Goal: Task Accomplishment & Management: Use online tool/utility

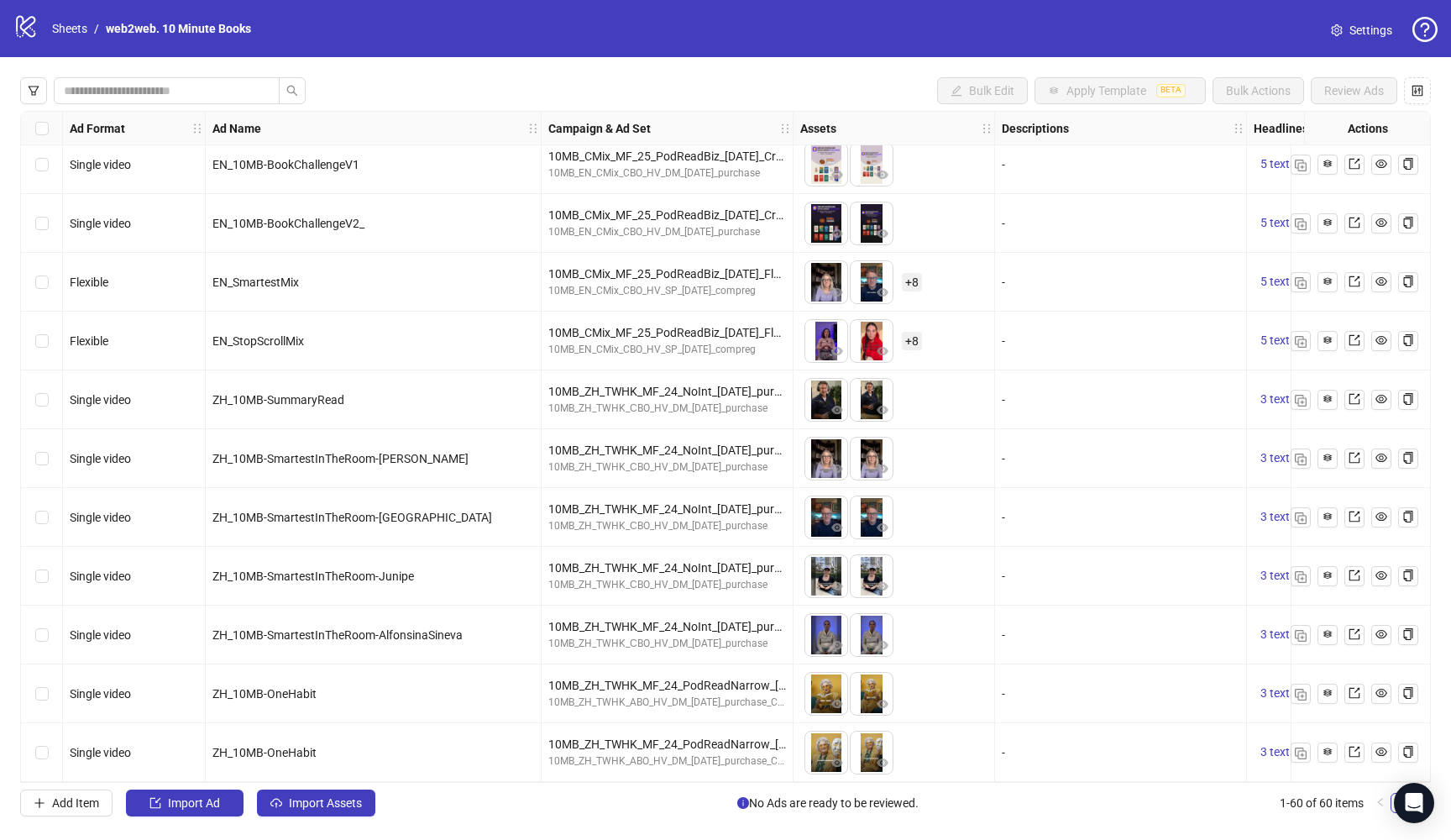
scroll to position [2897, 0]
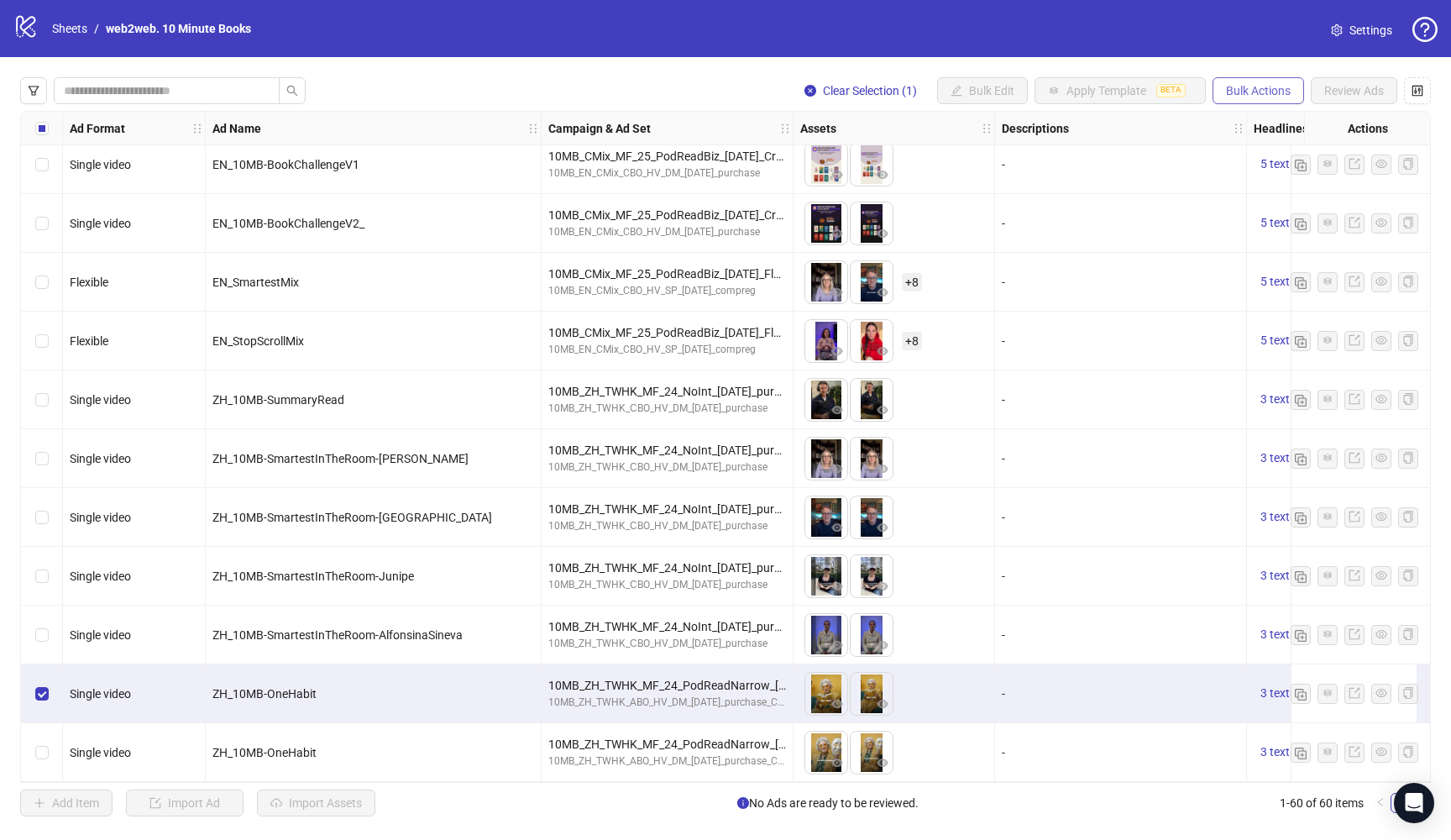
click at [1255, 100] on button "Bulk Actions" at bounding box center [1259, 91] width 92 height 27
click at [1285, 140] on li "Duplicate" at bounding box center [1282, 150] width 135 height 27
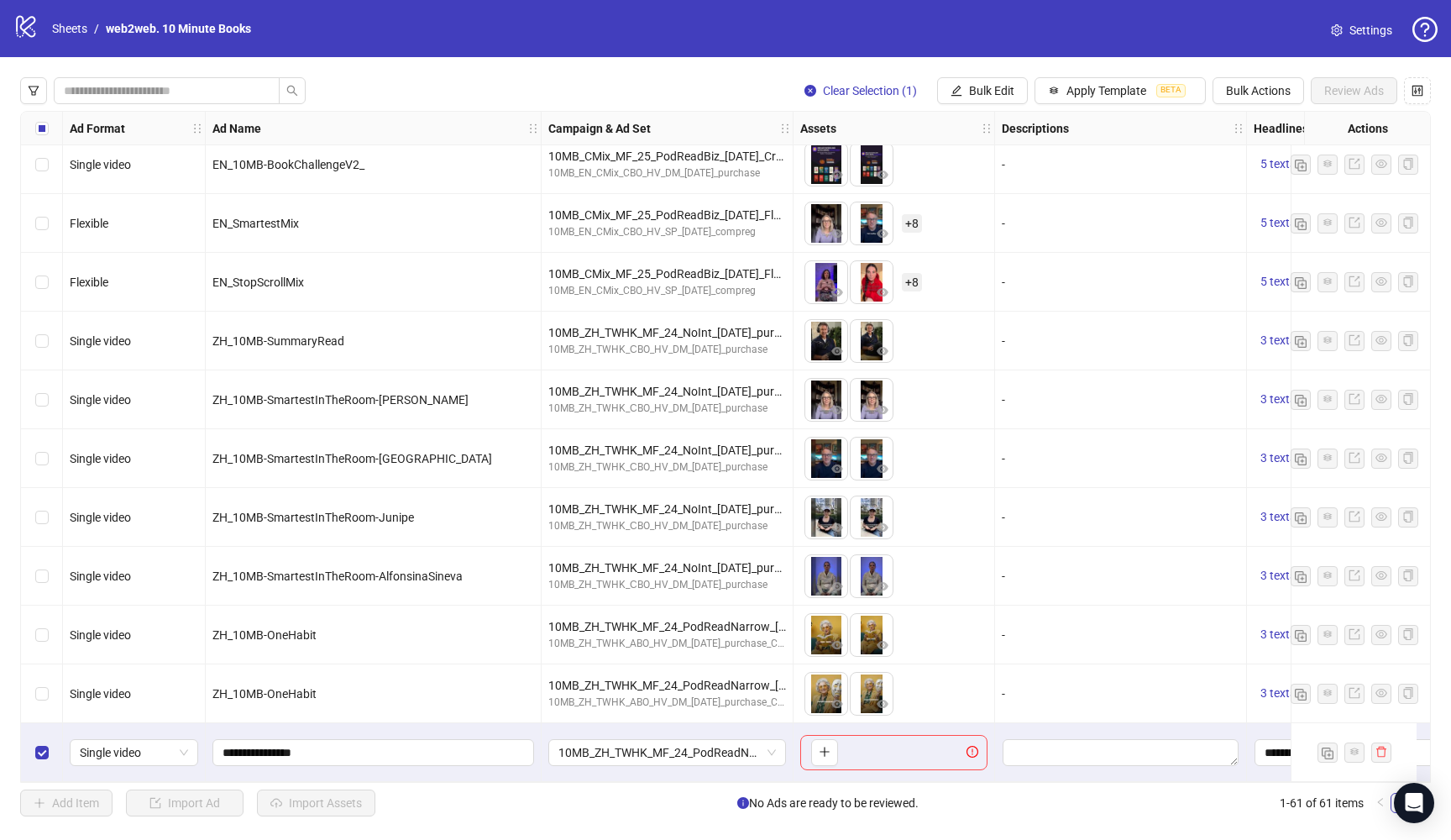
scroll to position [0, 0]
drag, startPoint x: 347, startPoint y: 750, endPoint x: 178, endPoint y: 750, distance: 169.0
click at [763, 747] on span "10MB_ZH_TWHK_MF_24_PodReadNarrow_[DATE]_purchase_onehabit" at bounding box center [667, 751] width 218 height 25
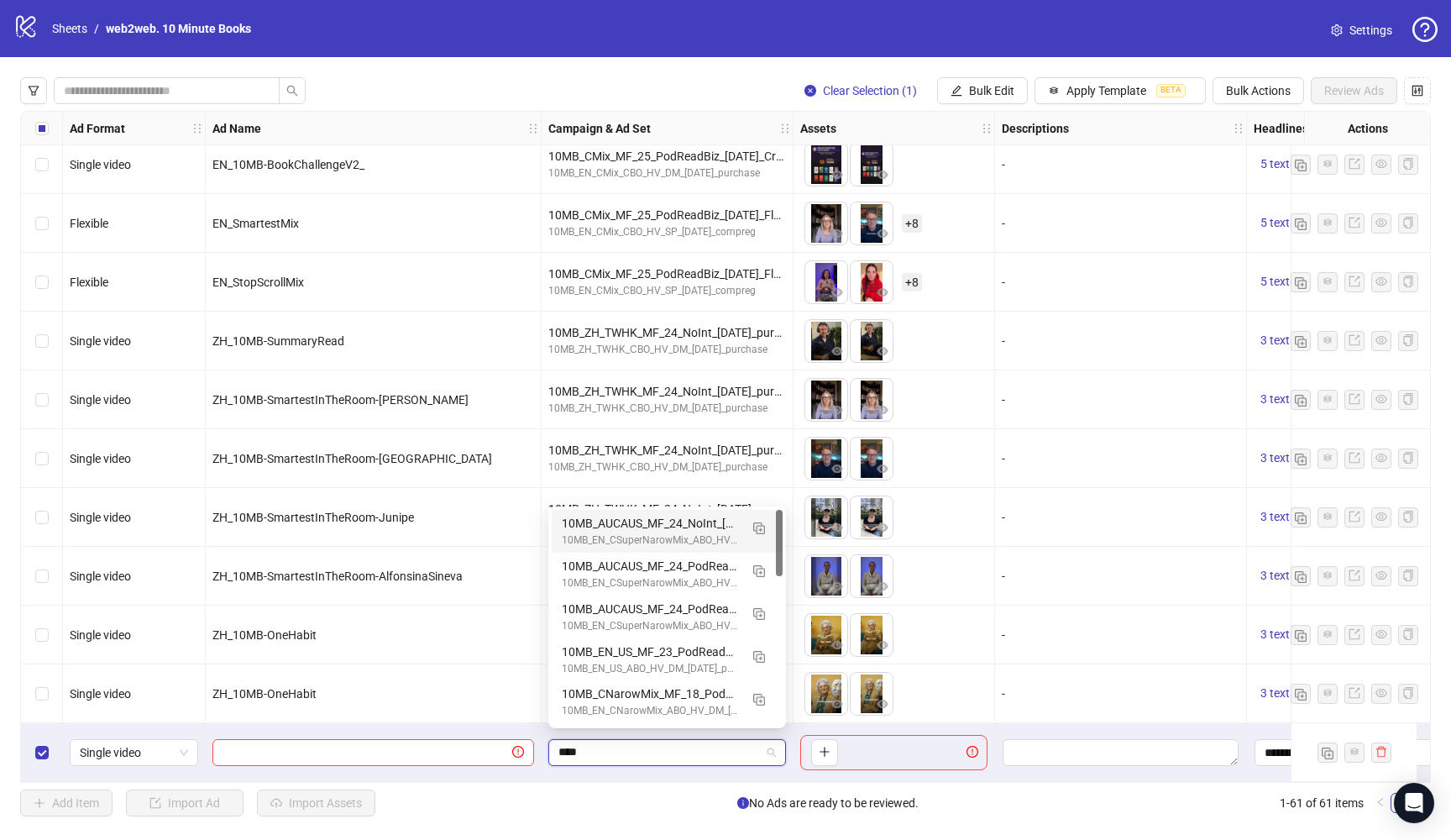
type input "*****"
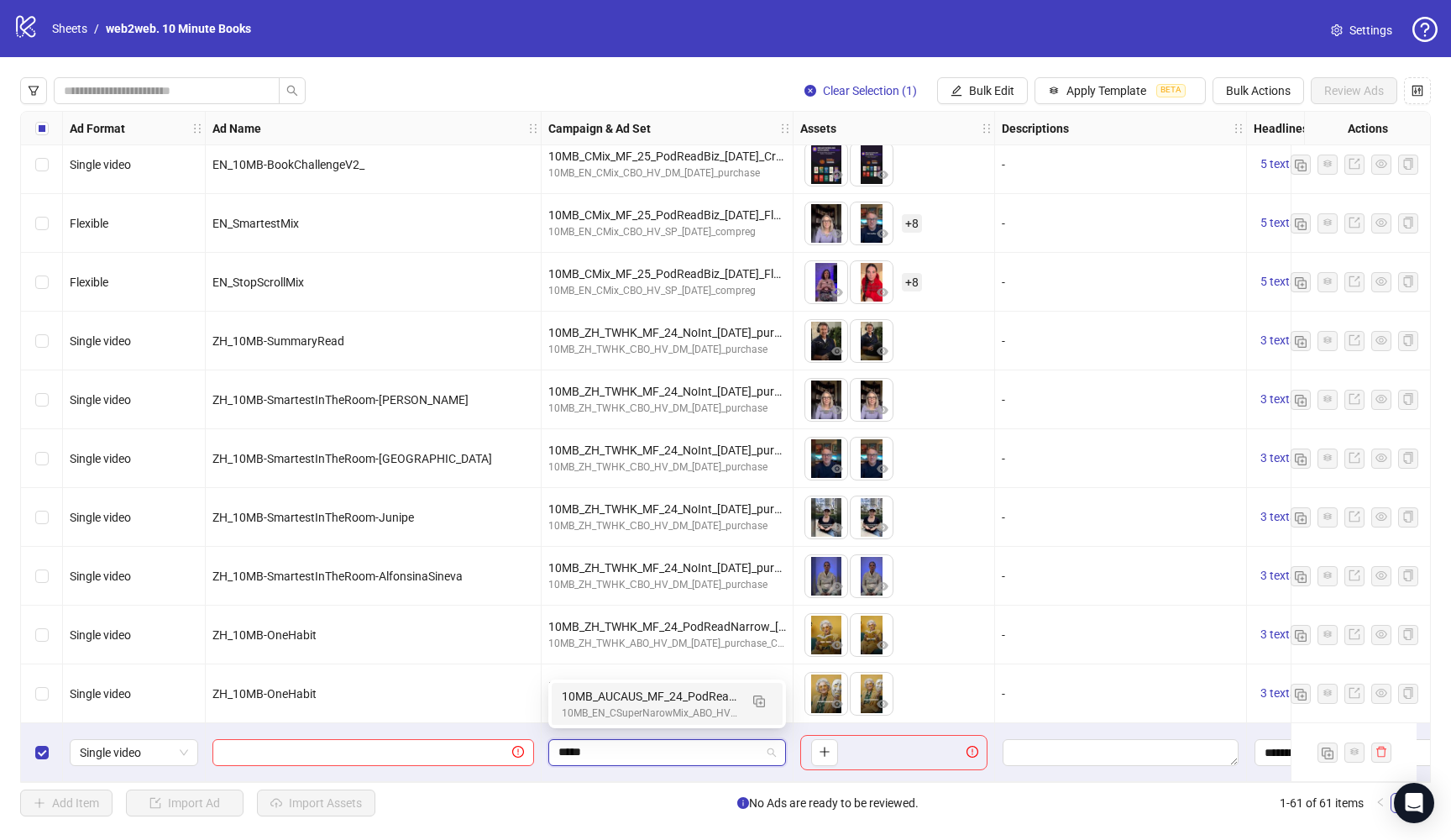
click at [589, 749] on input "*****" at bounding box center [659, 751] width 202 height 25
drag, startPoint x: 716, startPoint y: 744, endPoint x: 478, endPoint y: 744, distance: 238.0
click at [829, 749] on icon "plus" at bounding box center [825, 751] width 12 height 12
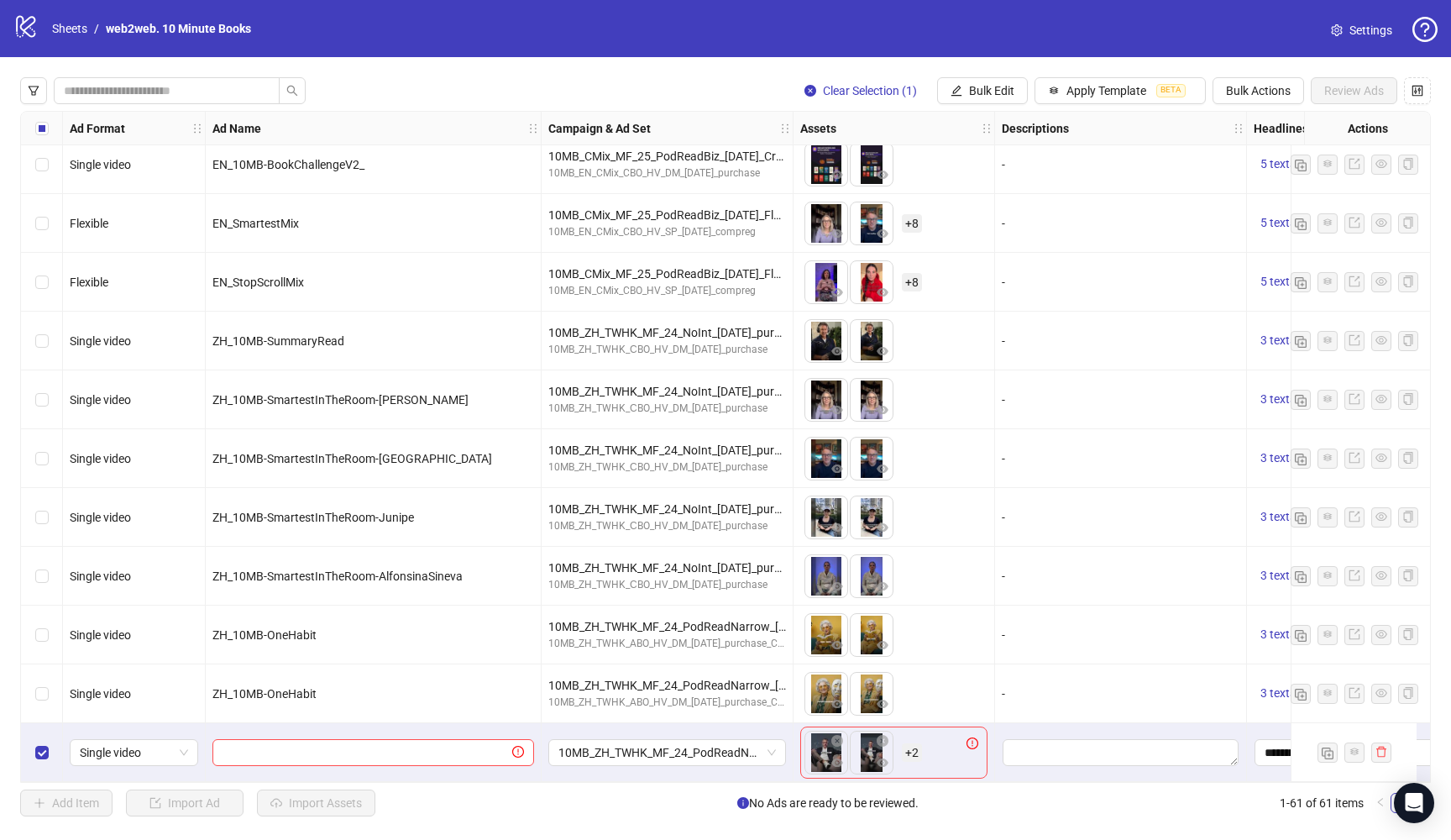
scroll to position [2957, 0]
drag, startPoint x: 872, startPoint y: 686, endPoint x: 726, endPoint y: 680, distance: 146.1
click at [726, 680] on div "ZH_10MB-StopBeingBoring-ConradBusinessFront_45.mp4" at bounding box center [826, 690] width 210 height 47
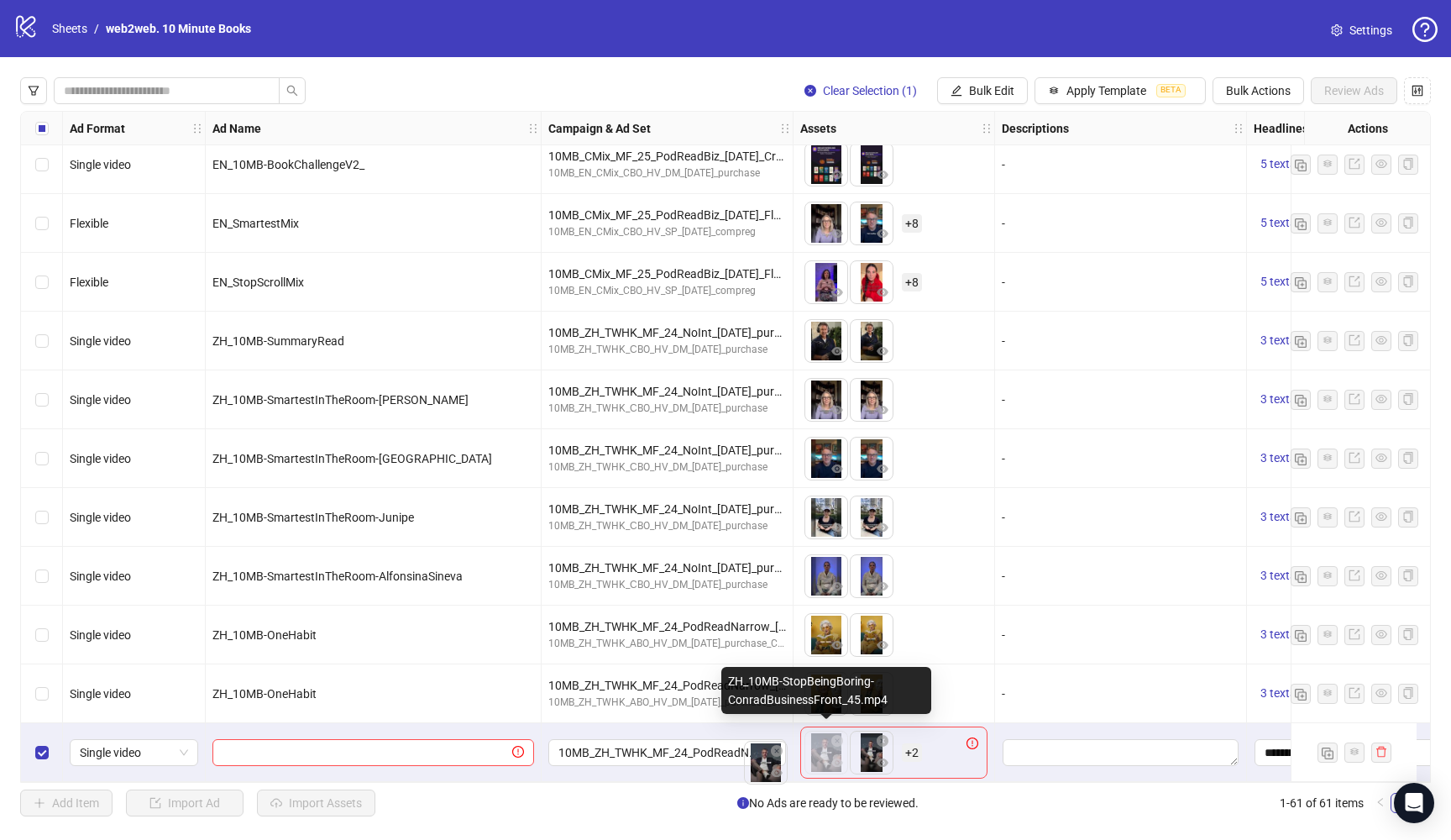
drag, startPoint x: 870, startPoint y: 682, endPoint x: 810, endPoint y: 699, distance: 62.4
click at [810, 699] on div "ZH_10MB-StopBeingBoring-ConradBusinessFront_45.mp4" at bounding box center [826, 690] width 210 height 47
click at [730, 685] on div "ZH_10MB-StopBeingBoring-ConradBusinessFront_45.mp4" at bounding box center [826, 690] width 210 height 47
click at [733, 680] on div "ZH_10MB-StopBeingBoring-ConradBusinessFront_45.mp4" at bounding box center [826, 690] width 210 height 47
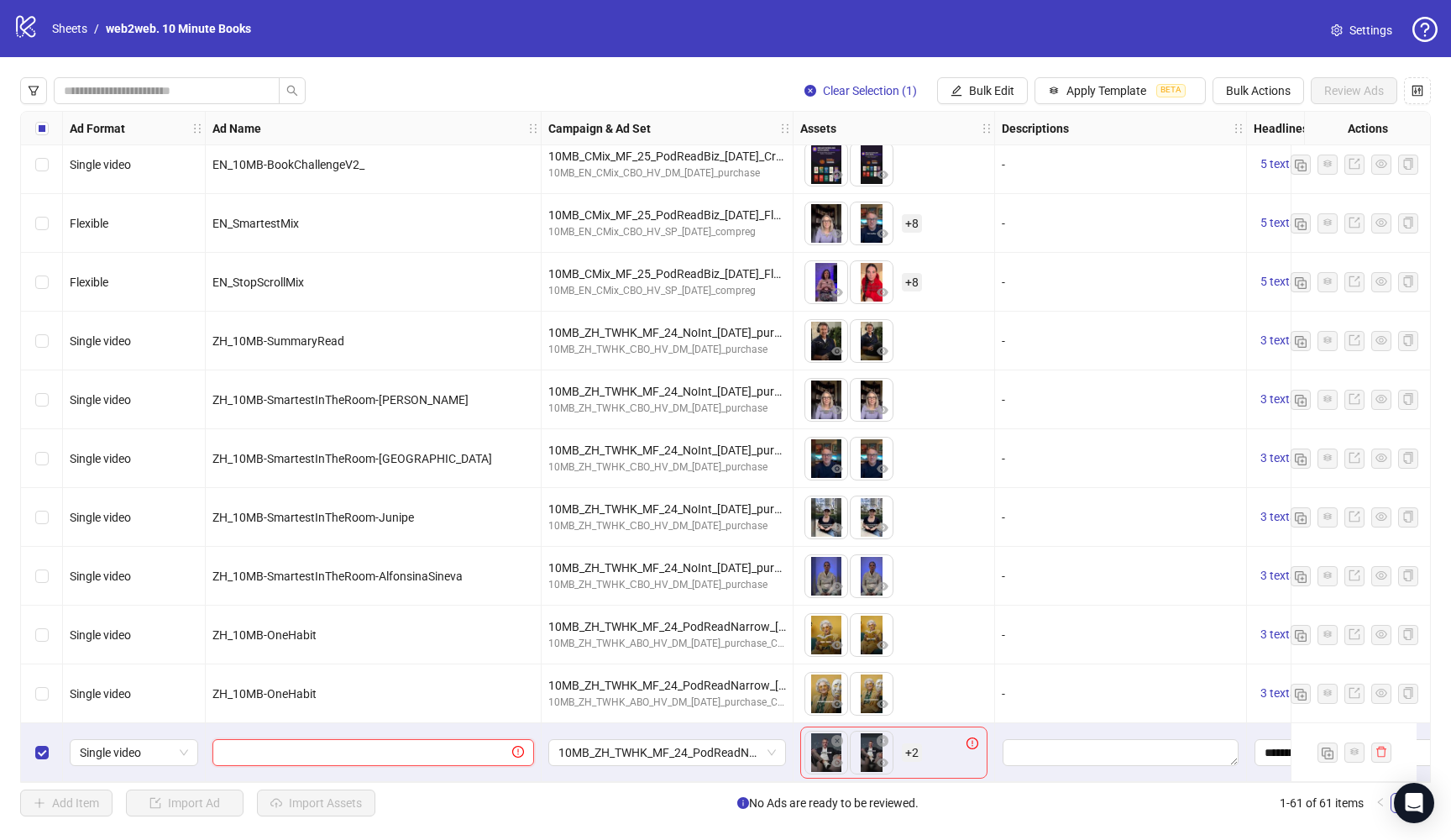
click at [327, 748] on input "text" at bounding box center [366, 752] width 287 height 19
paste input "**********"
type input "**********"
click at [974, 737] on icon "exclamation-circle" at bounding box center [972, 743] width 12 height 12
click at [928, 750] on div "To pick up a draggable item, press the space bar. While dragging, use the arrow…" at bounding box center [894, 752] width 187 height 52
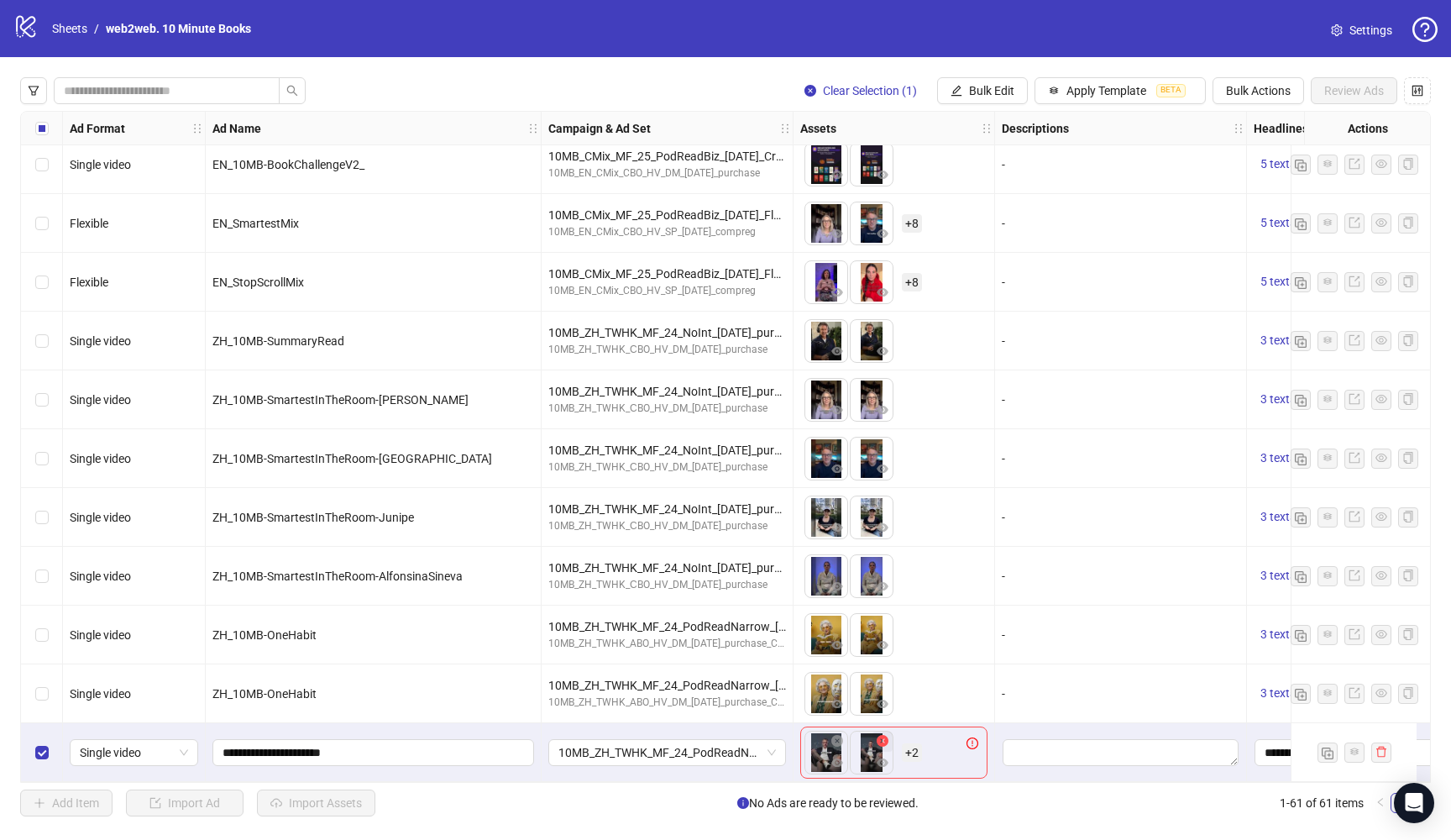
click at [882, 735] on icon "close-circle" at bounding box center [883, 740] width 12 height 12
click at [885, 735] on icon "close-circle" at bounding box center [883, 740] width 12 height 12
click at [837, 735] on icon "close-circle" at bounding box center [837, 740] width 12 height 12
click at [826, 745] on icon "plus" at bounding box center [825, 751] width 12 height 12
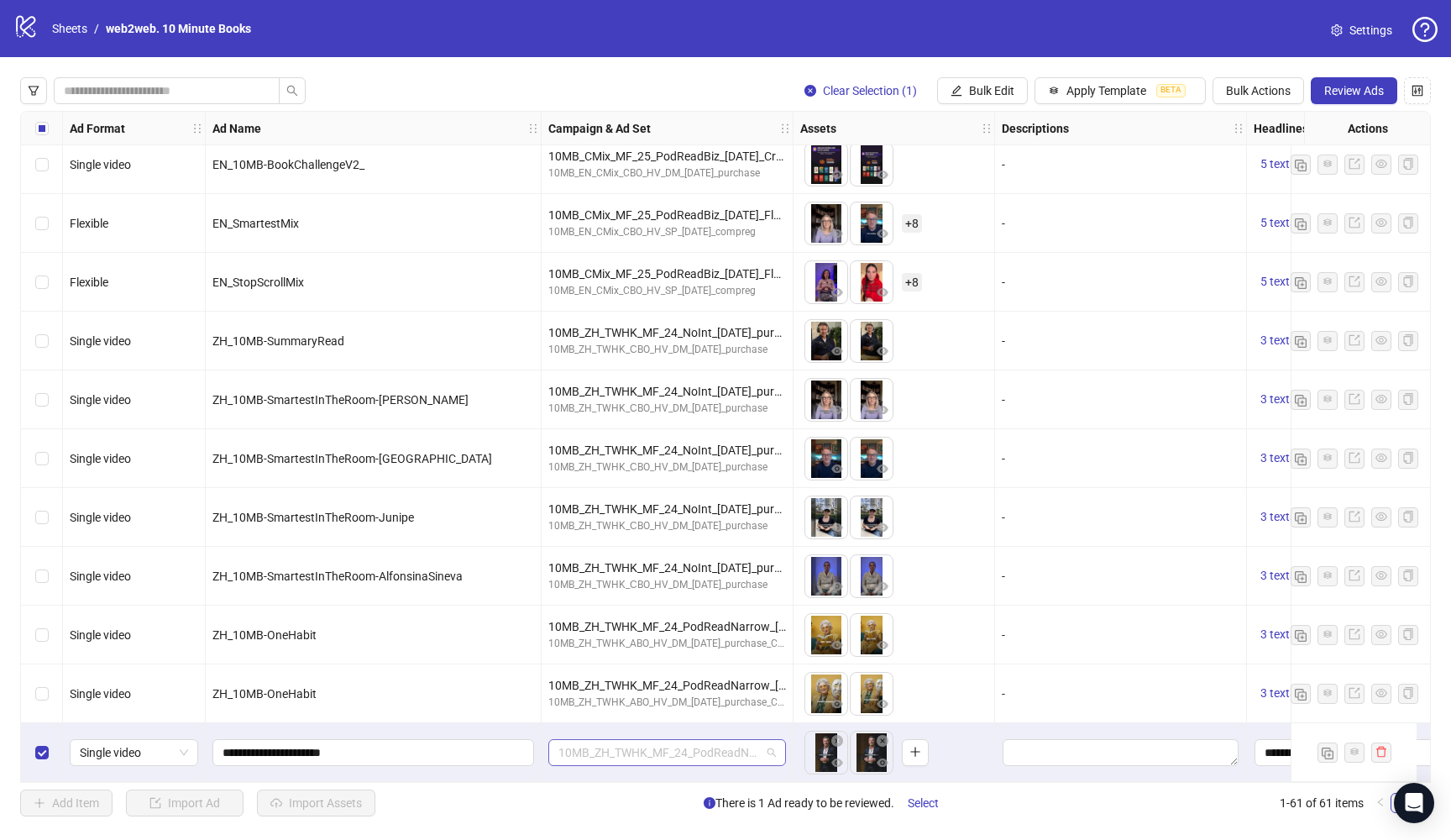
click at [744, 748] on span "10MB_ZH_TWHK_MF_24_PodReadNarrow_[DATE]_purchase_onehabit" at bounding box center [667, 751] width 218 height 25
drag, startPoint x: 607, startPoint y: 744, endPoint x: 570, endPoint y: 744, distance: 37.0
click at [570, 744] on input "*****" at bounding box center [659, 751] width 202 height 25
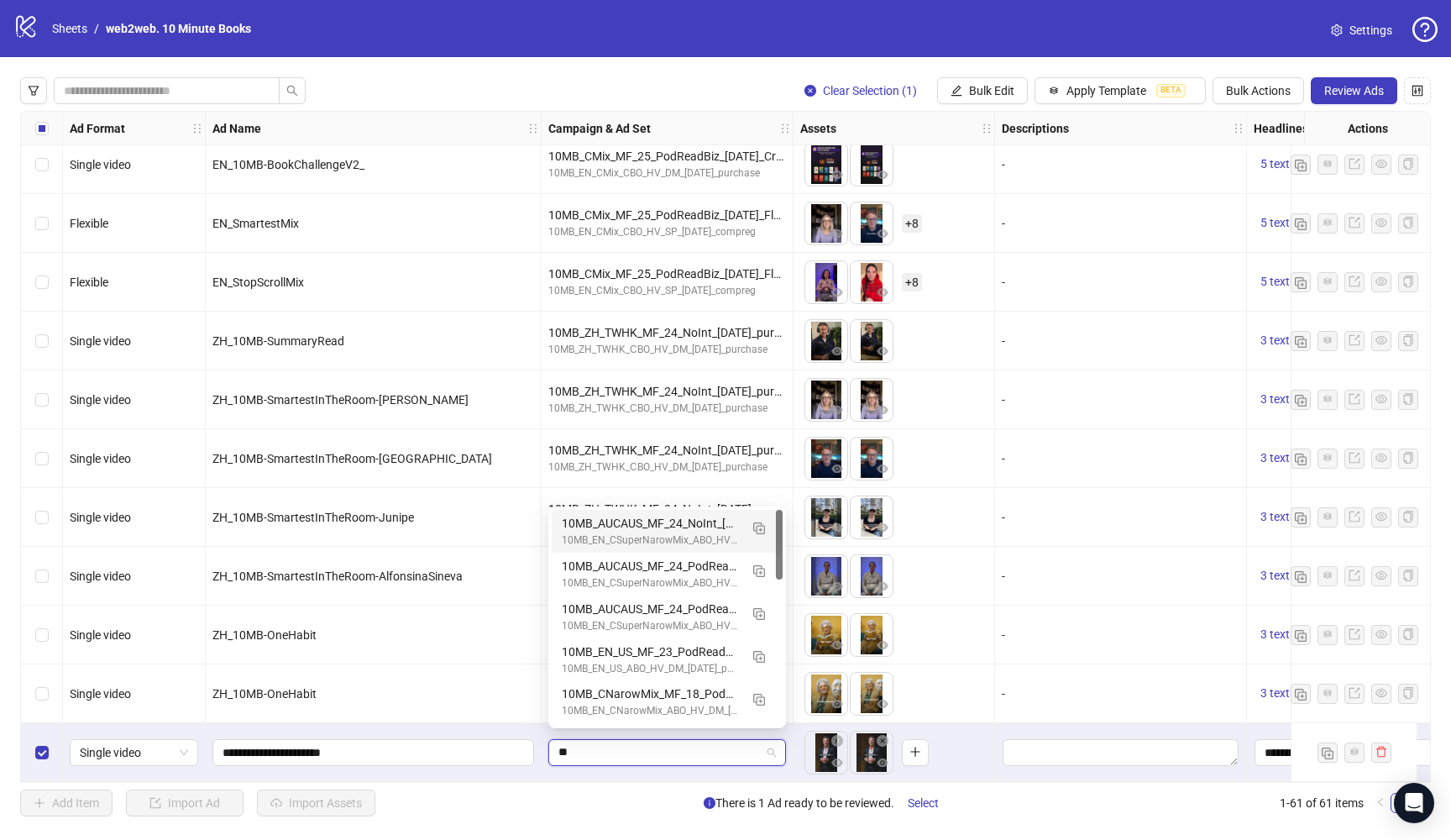
type input "*"
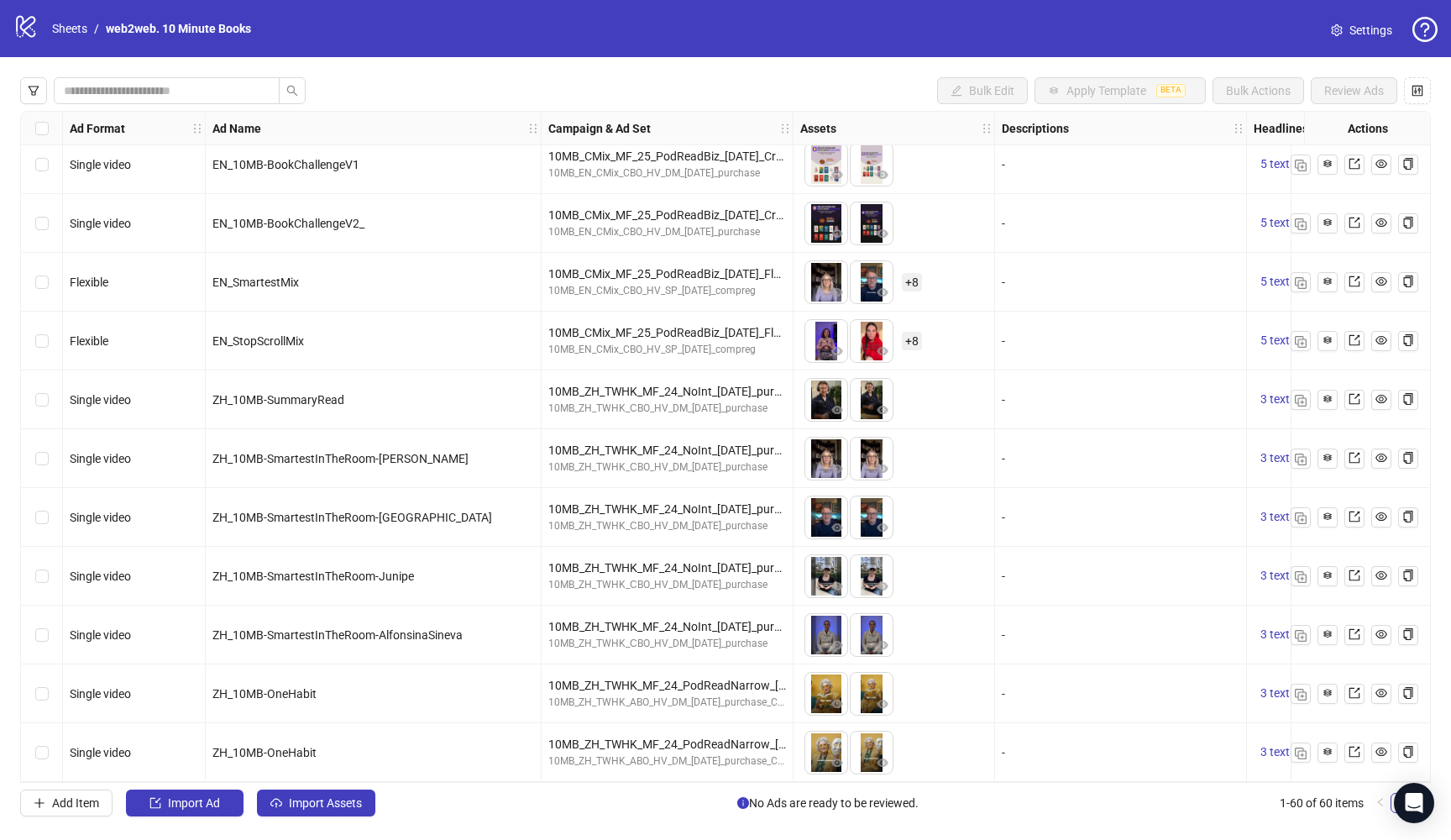
click at [45, 699] on div "Select row 59" at bounding box center [42, 694] width 42 height 59
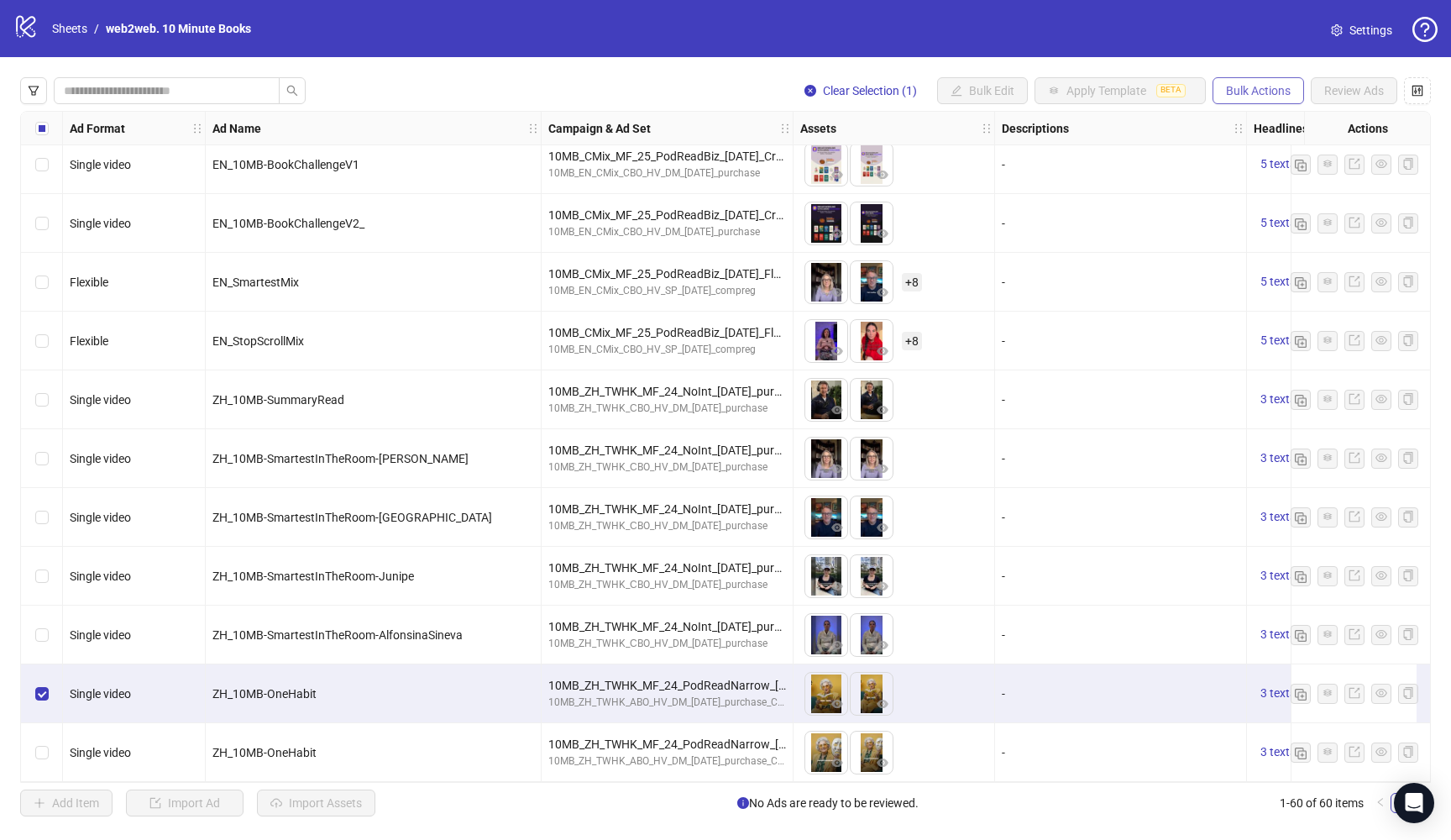
click at [1240, 89] on span "Bulk Actions" at bounding box center [1258, 91] width 65 height 14
click at [1268, 148] on span "Duplicate" at bounding box center [1282, 151] width 115 height 19
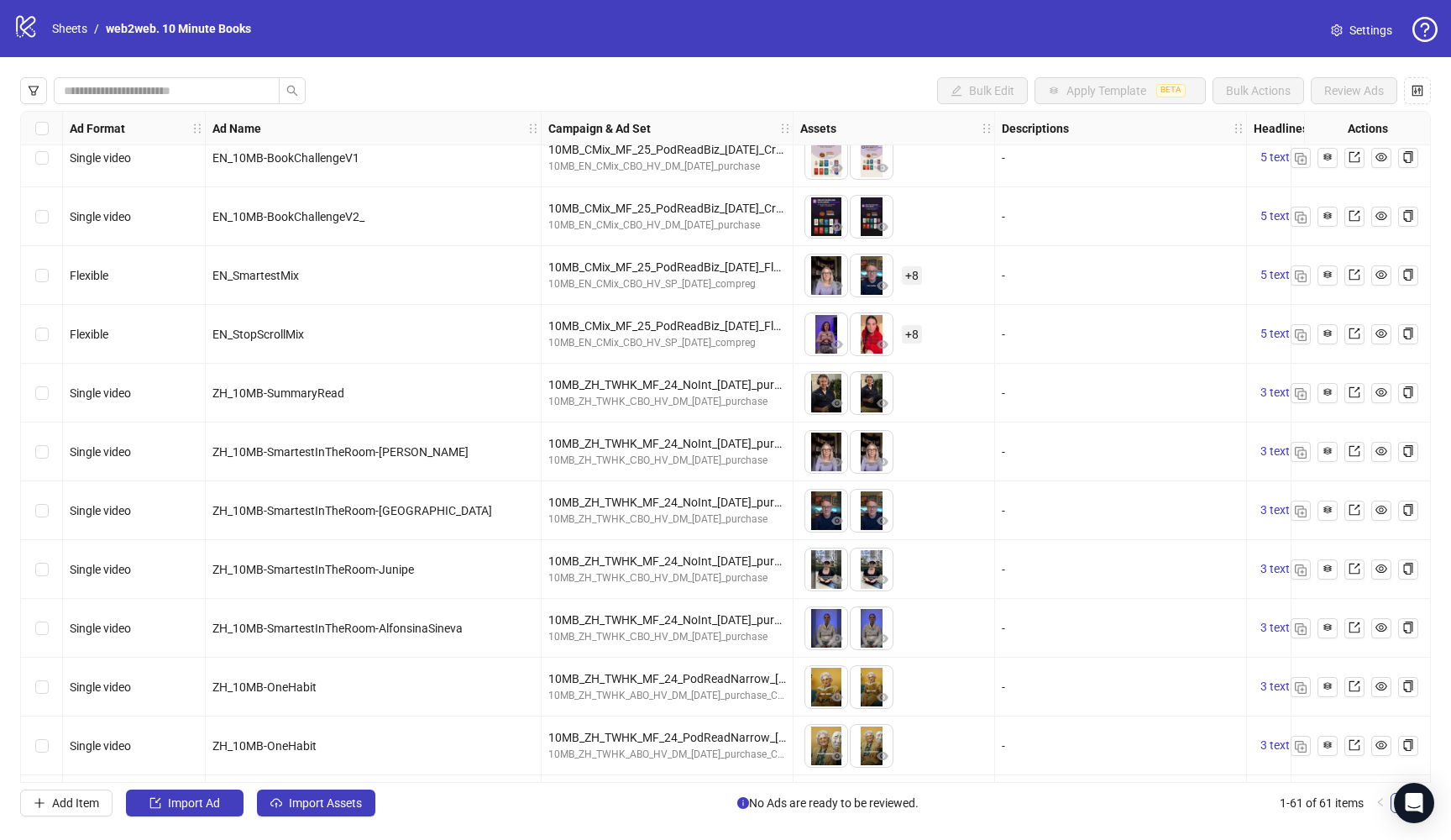
scroll to position [2957, 0]
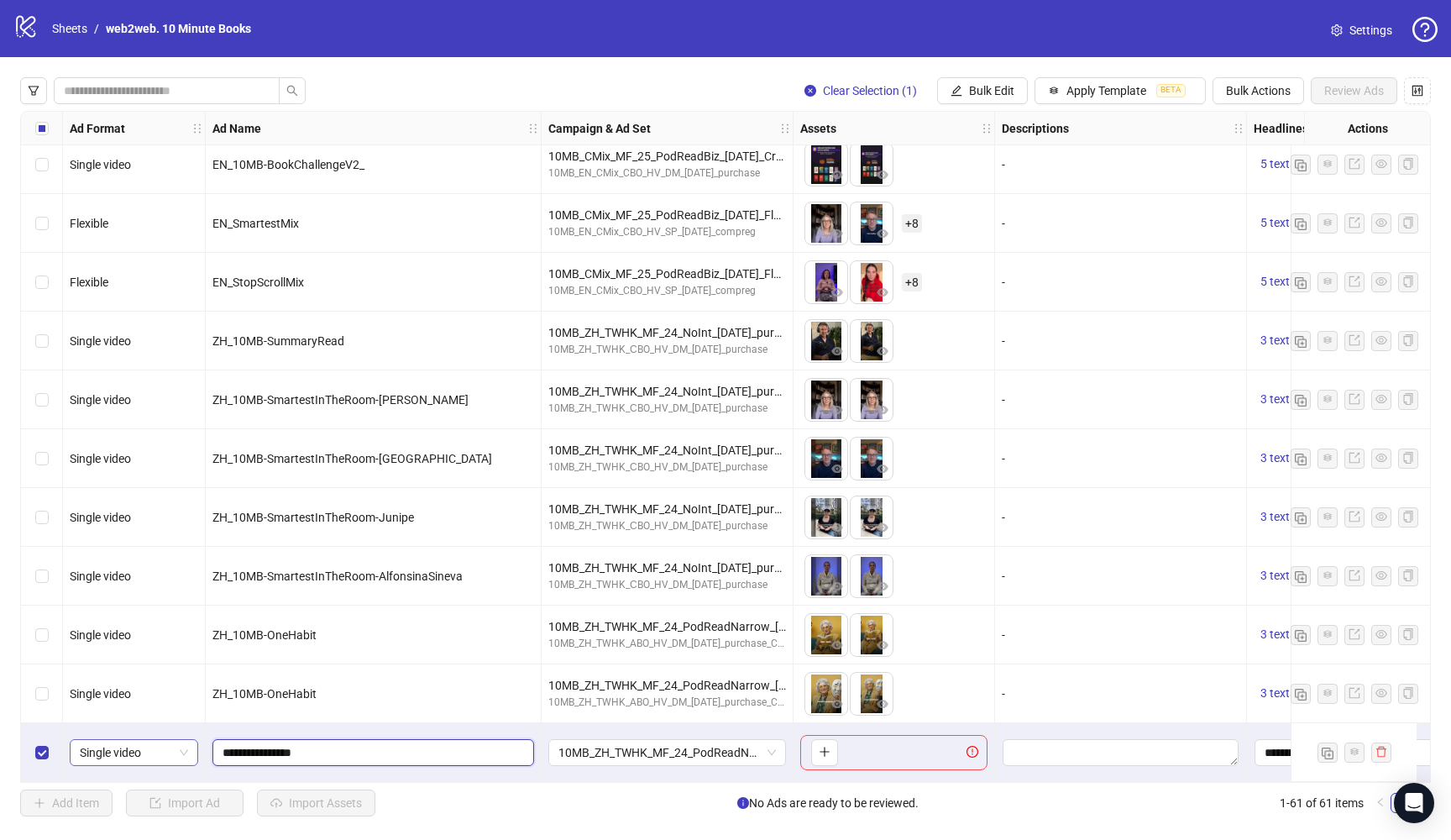
drag, startPoint x: 360, startPoint y: 745, endPoint x: 159, endPoint y: 742, distance: 201.0
paste input "**********"
type input "**********"
click at [766, 750] on span "10MB_ZH_TWHK_MF_24_PodReadNarrow_[DATE]_purchase_onehabit" at bounding box center [667, 751] width 218 height 25
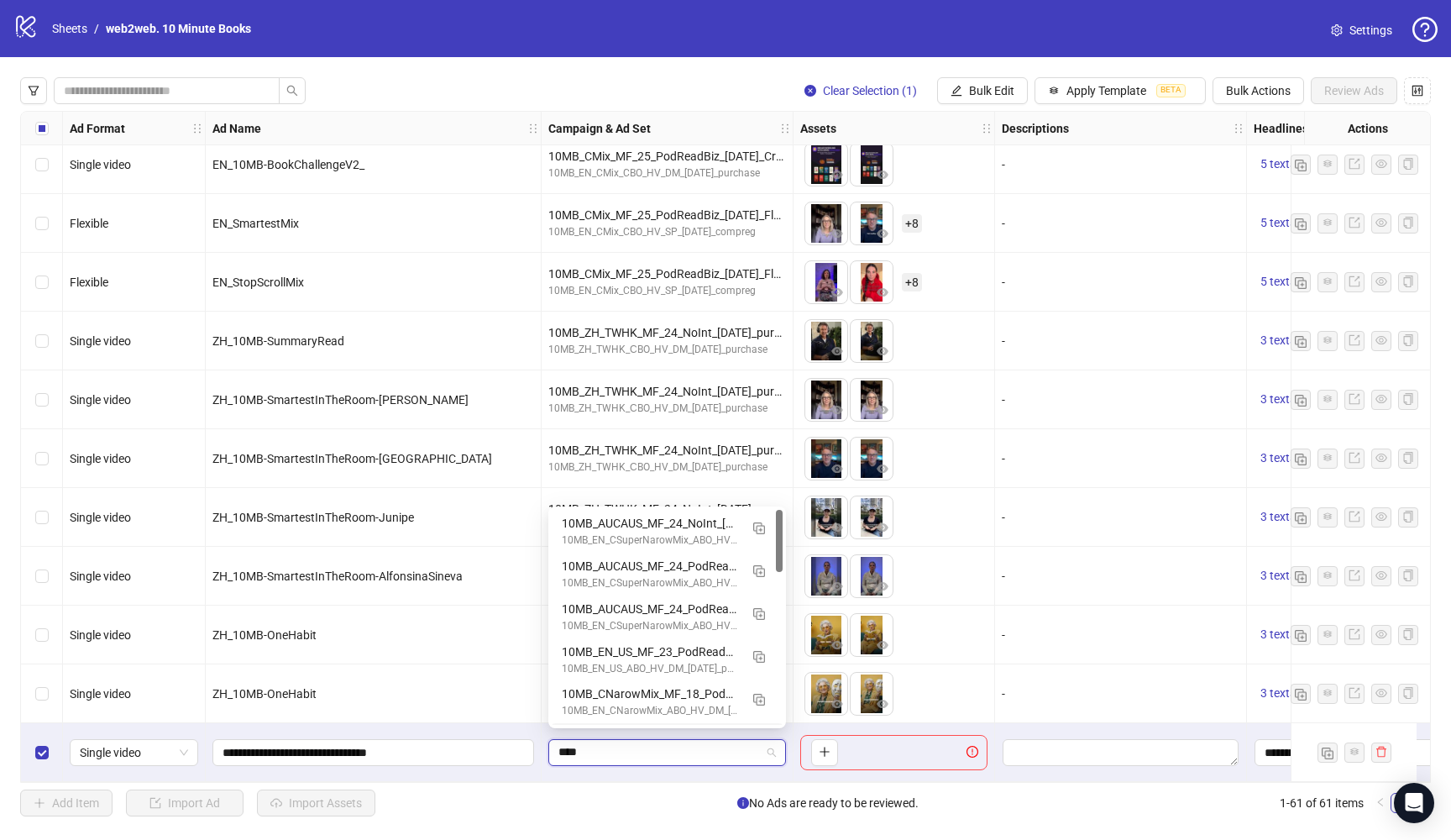
type input "*****"
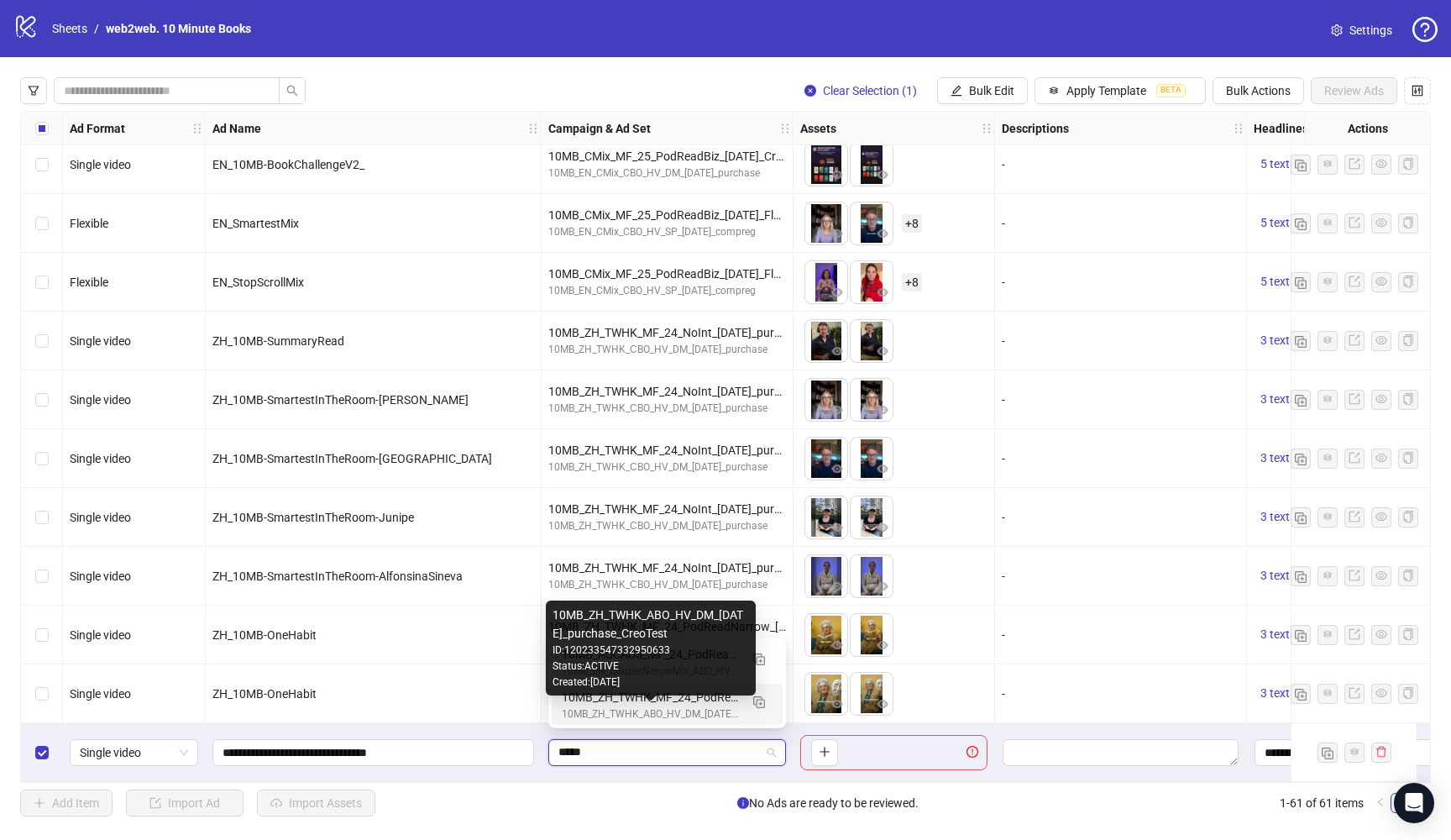
click at [659, 710] on div "10MB_ZH_TWHK_ABO_HV_DM_[DATE]_purchase_CreoTest" at bounding box center [651, 715] width 177 height 16
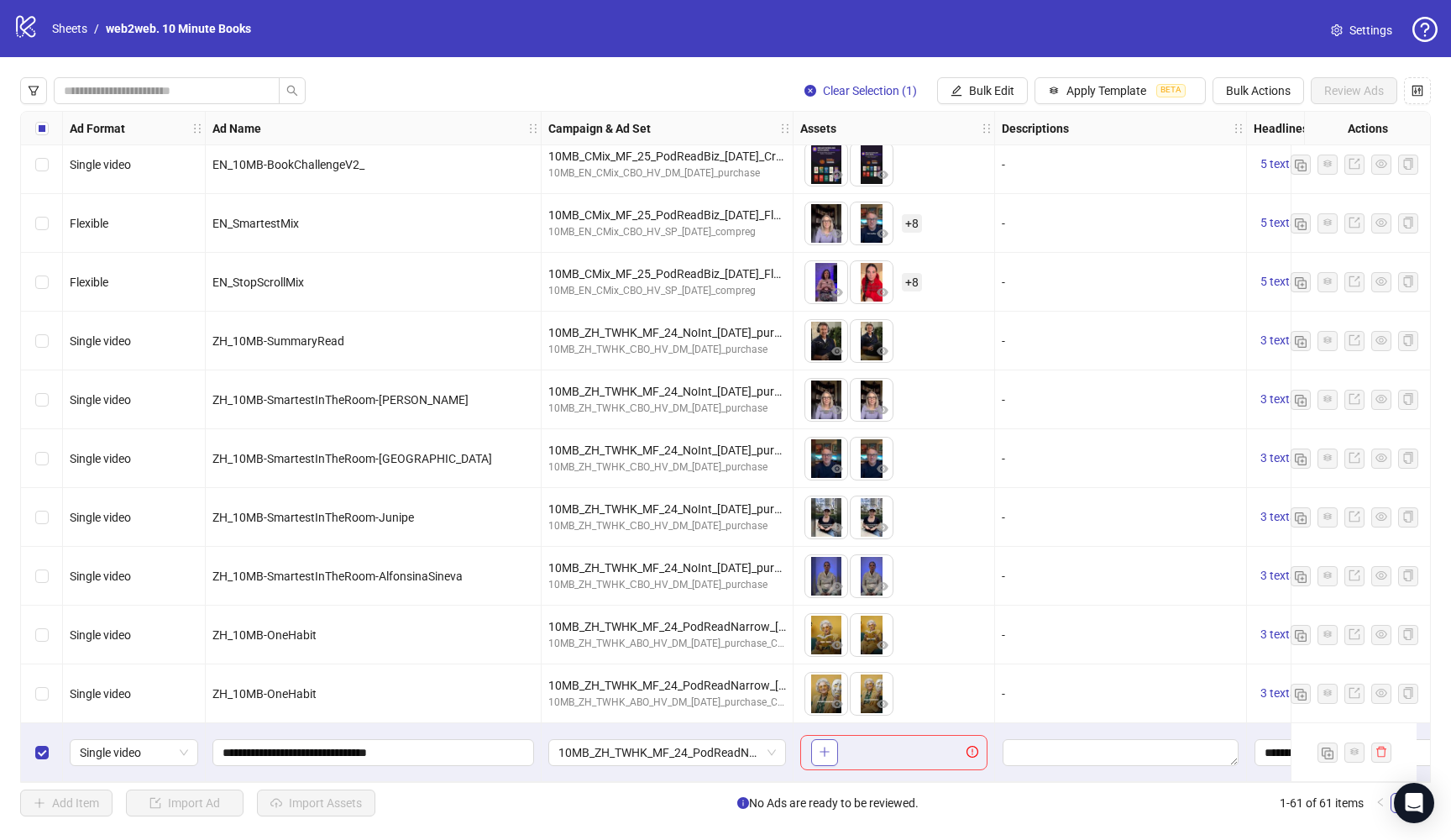
click at [832, 745] on button "button" at bounding box center [824, 752] width 27 height 27
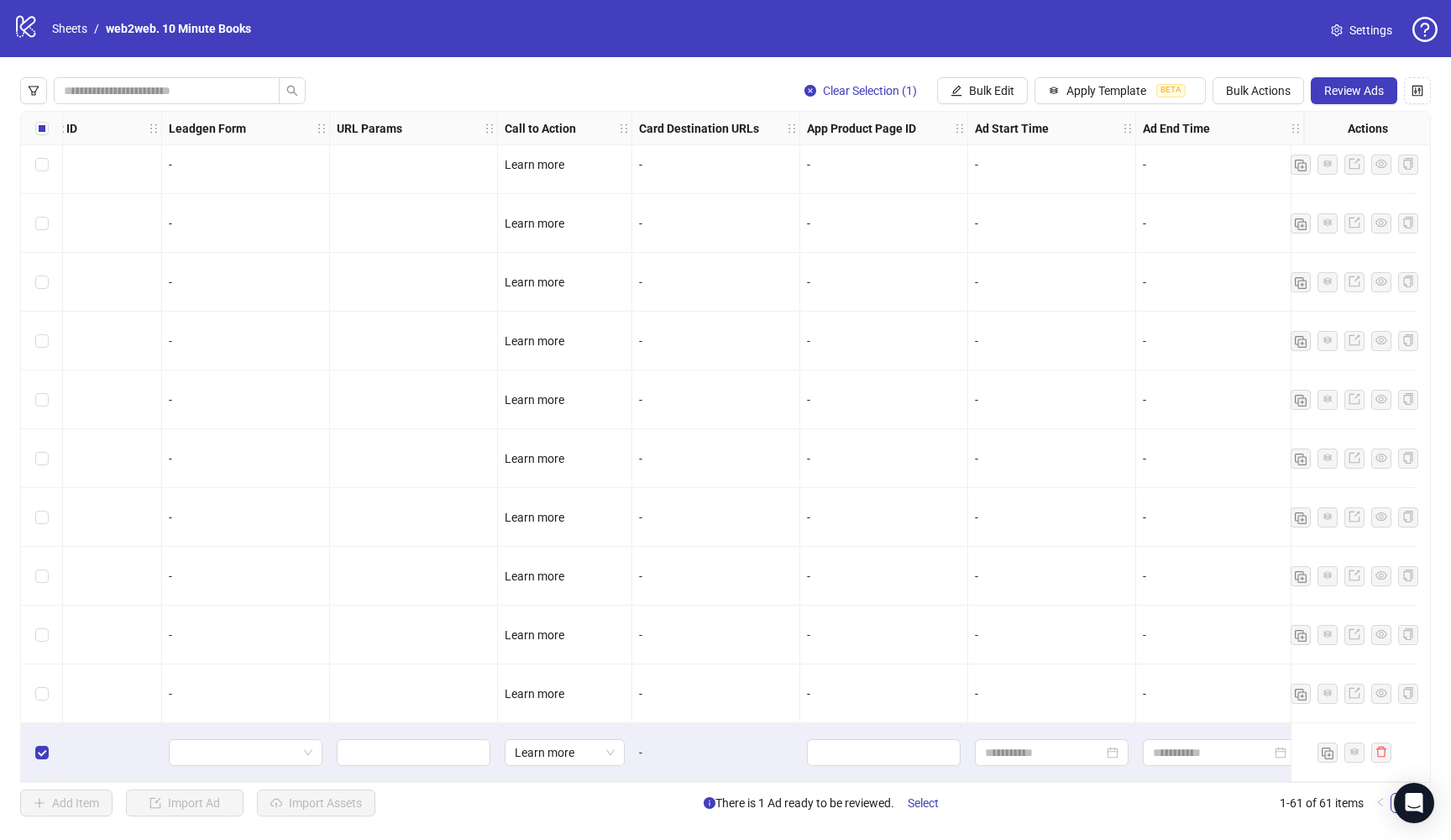
scroll to position [2957, 2899]
click at [1348, 97] on span "Review Ads" at bounding box center [1354, 91] width 60 height 14
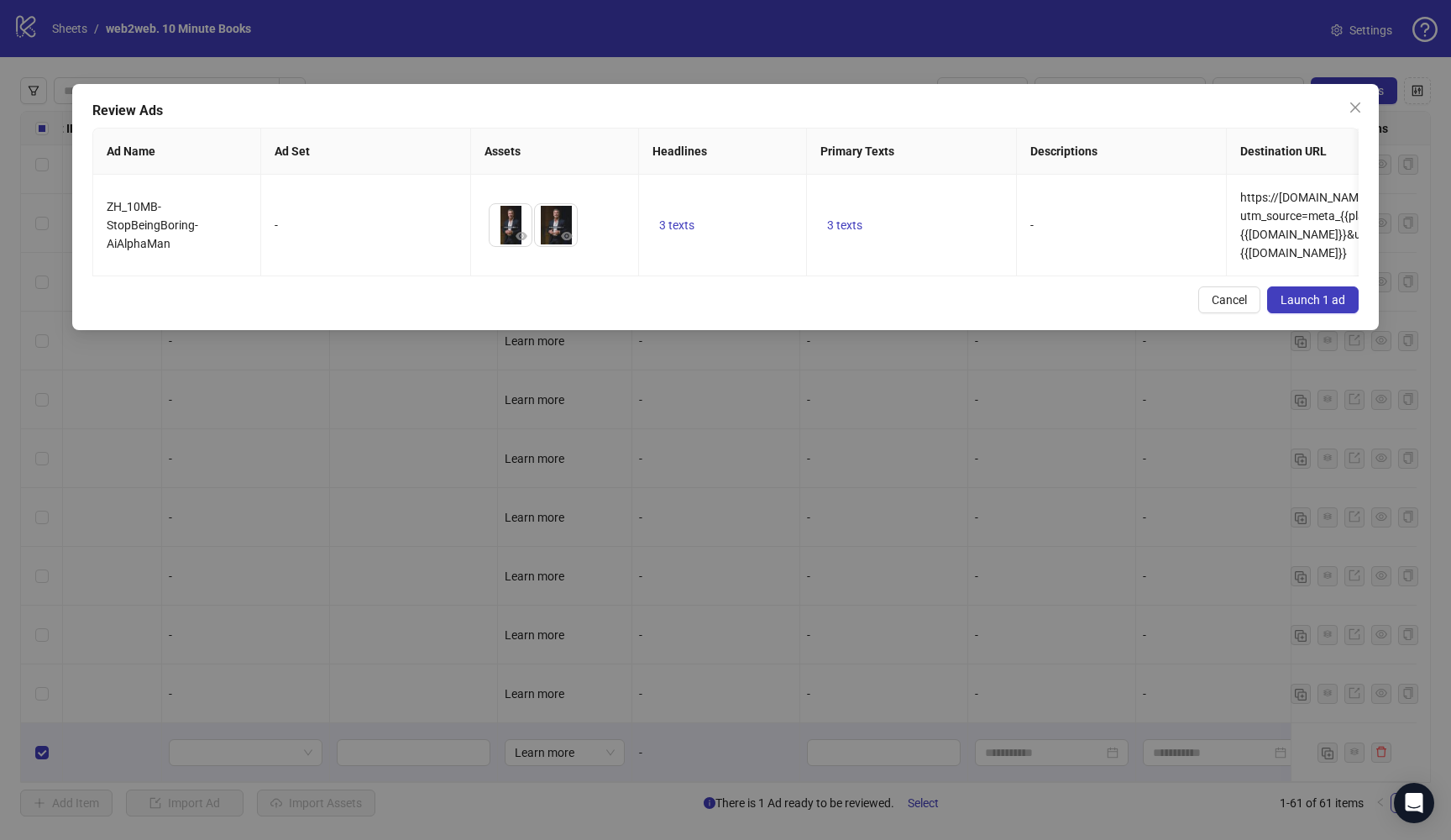
click at [1324, 309] on button "Launch 1 ad" at bounding box center [1313, 300] width 92 height 27
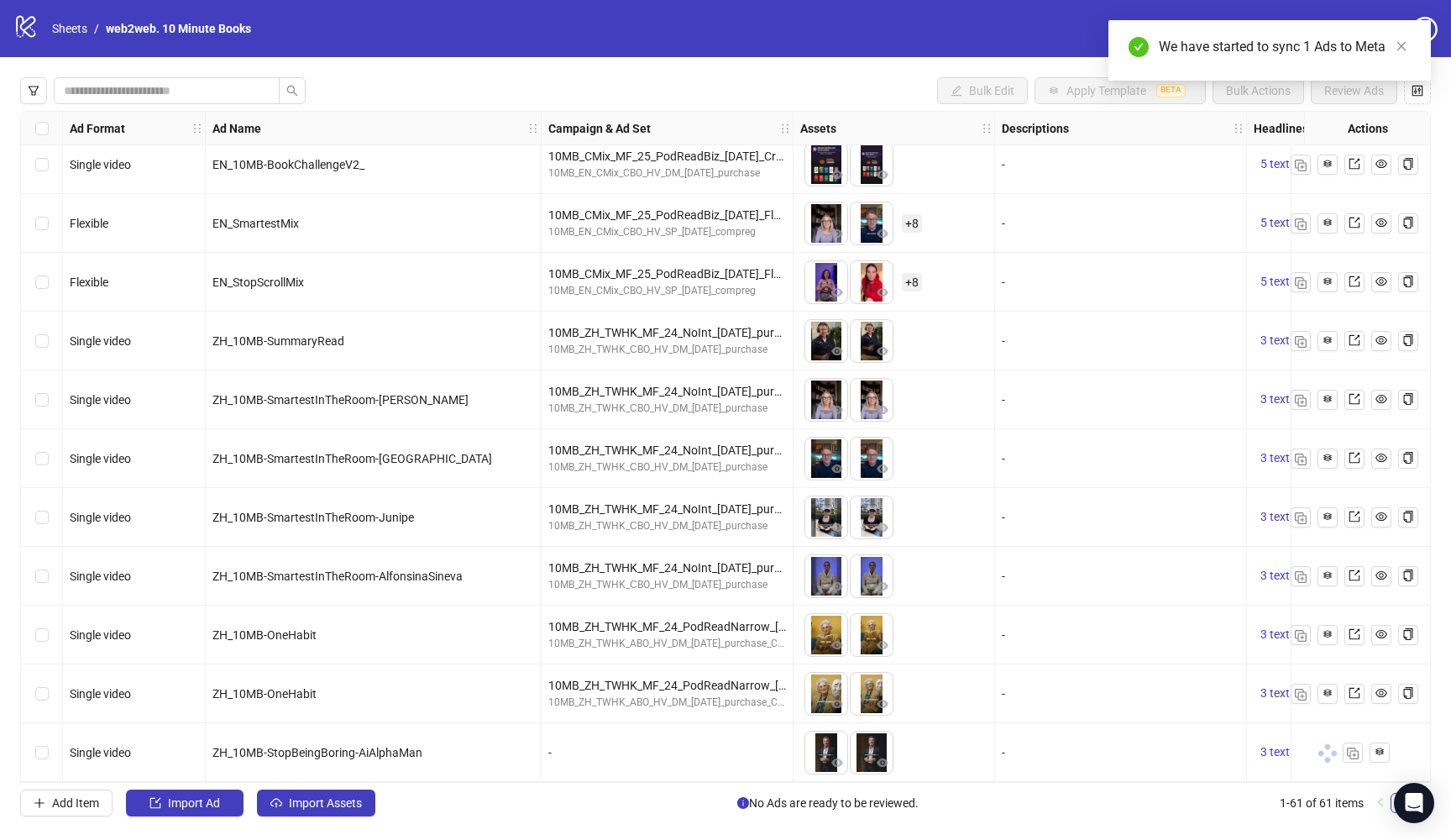
scroll to position [2957, 0]
click at [41, 636] on label "Select row 59" at bounding box center [42, 635] width 14 height 19
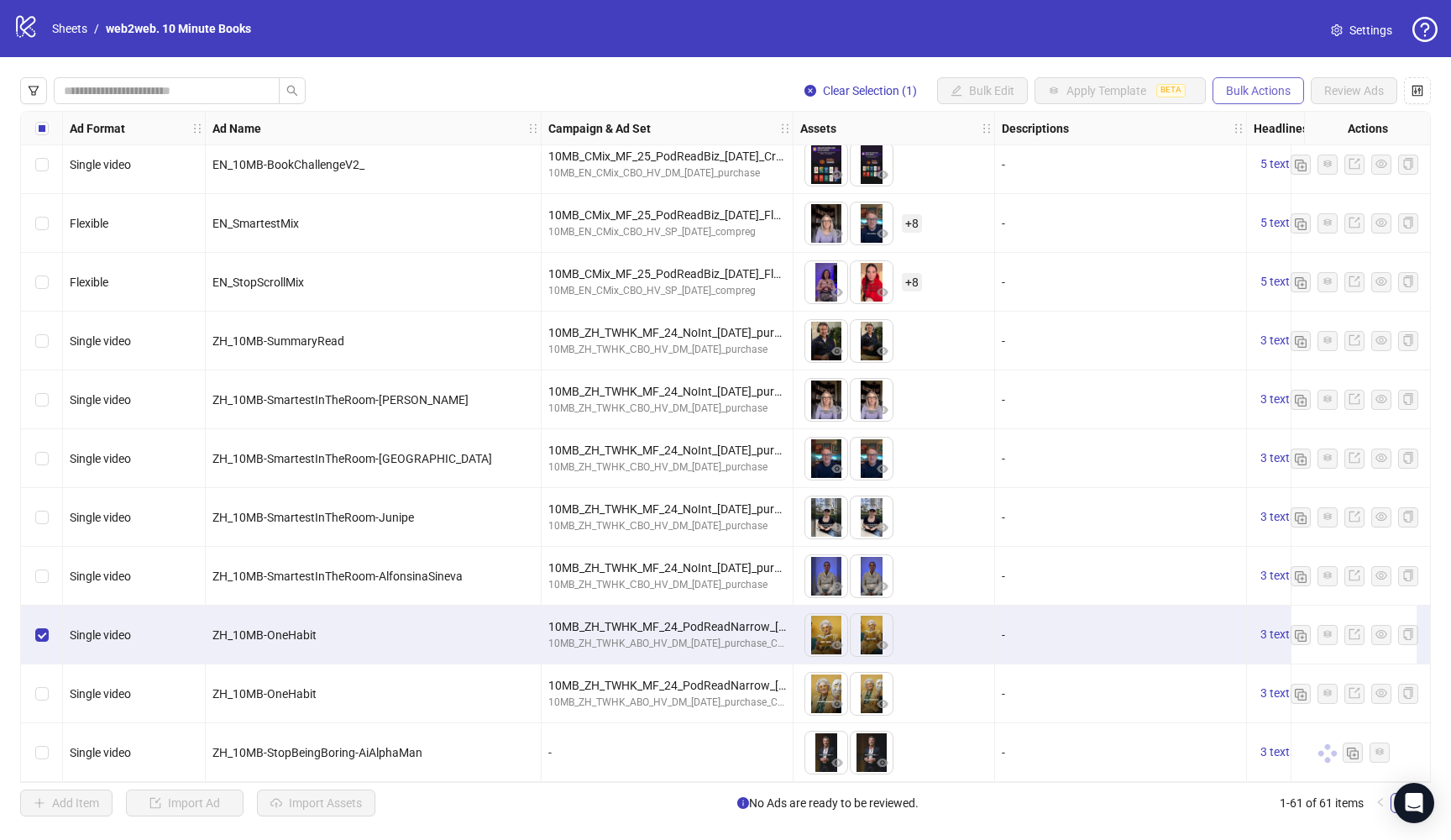
click at [1270, 78] on button "Bulk Actions" at bounding box center [1259, 91] width 92 height 27
click at [1256, 154] on span "Duplicate" at bounding box center [1282, 151] width 115 height 19
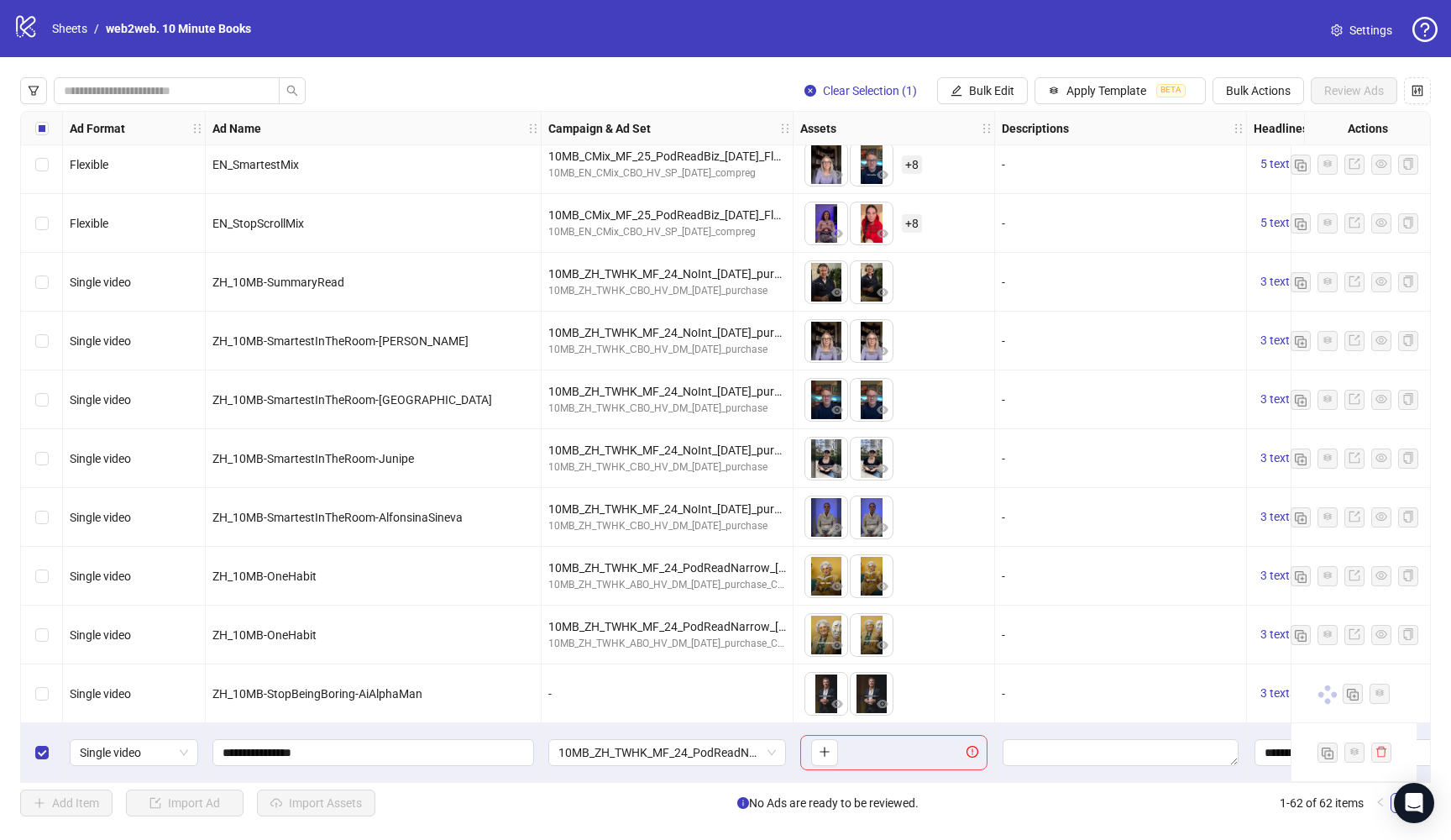
scroll to position [0, 0]
drag, startPoint x: 331, startPoint y: 746, endPoint x: 177, endPoint y: 722, distance: 155.9
paste input "**********"
type input "**********"
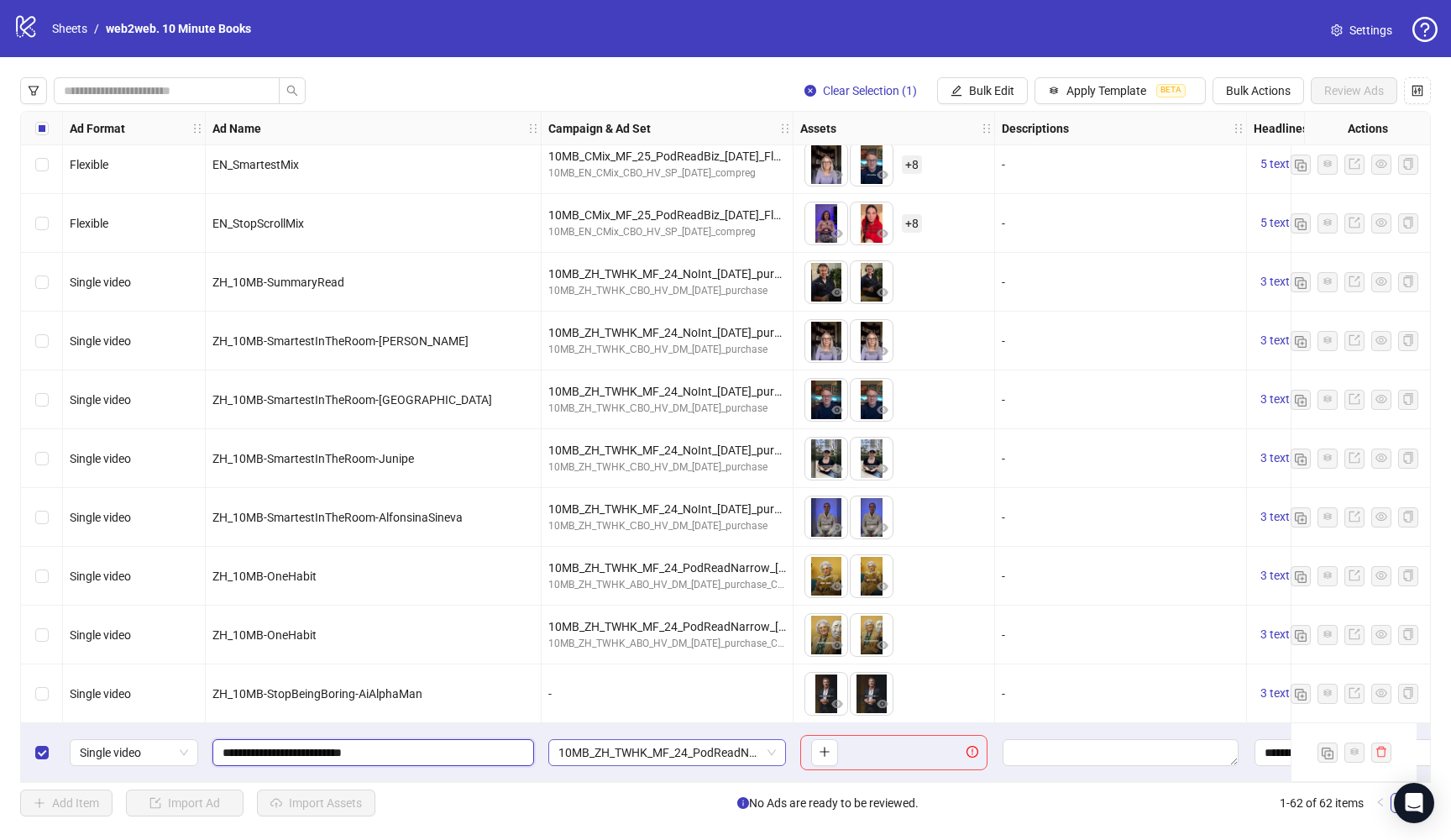
click at [758, 750] on span "10MB_ZH_TWHK_MF_24_PodReadNarrow_[DATE]_purchase_onehabit" at bounding box center [667, 751] width 218 height 25
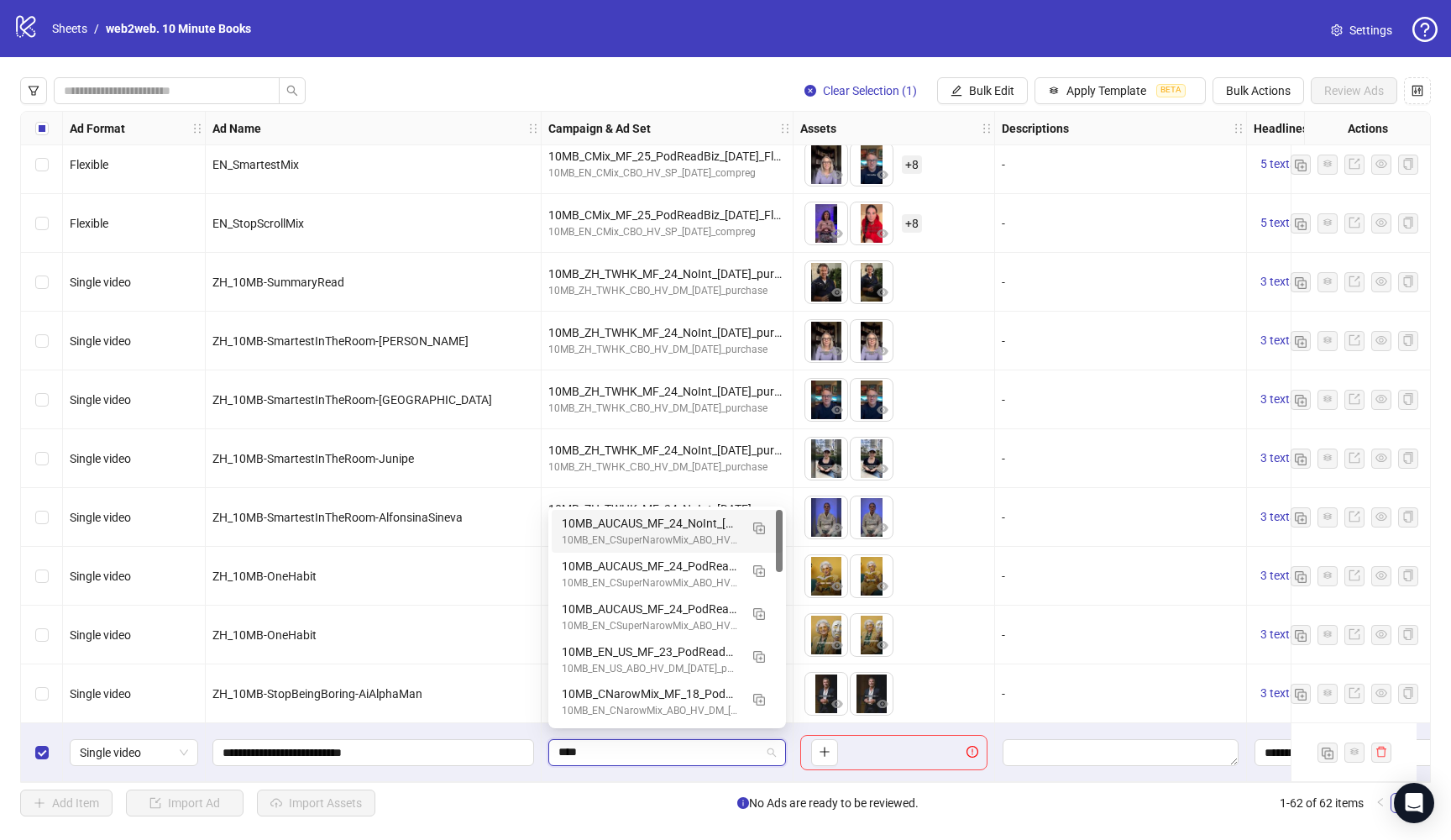
type input "*****"
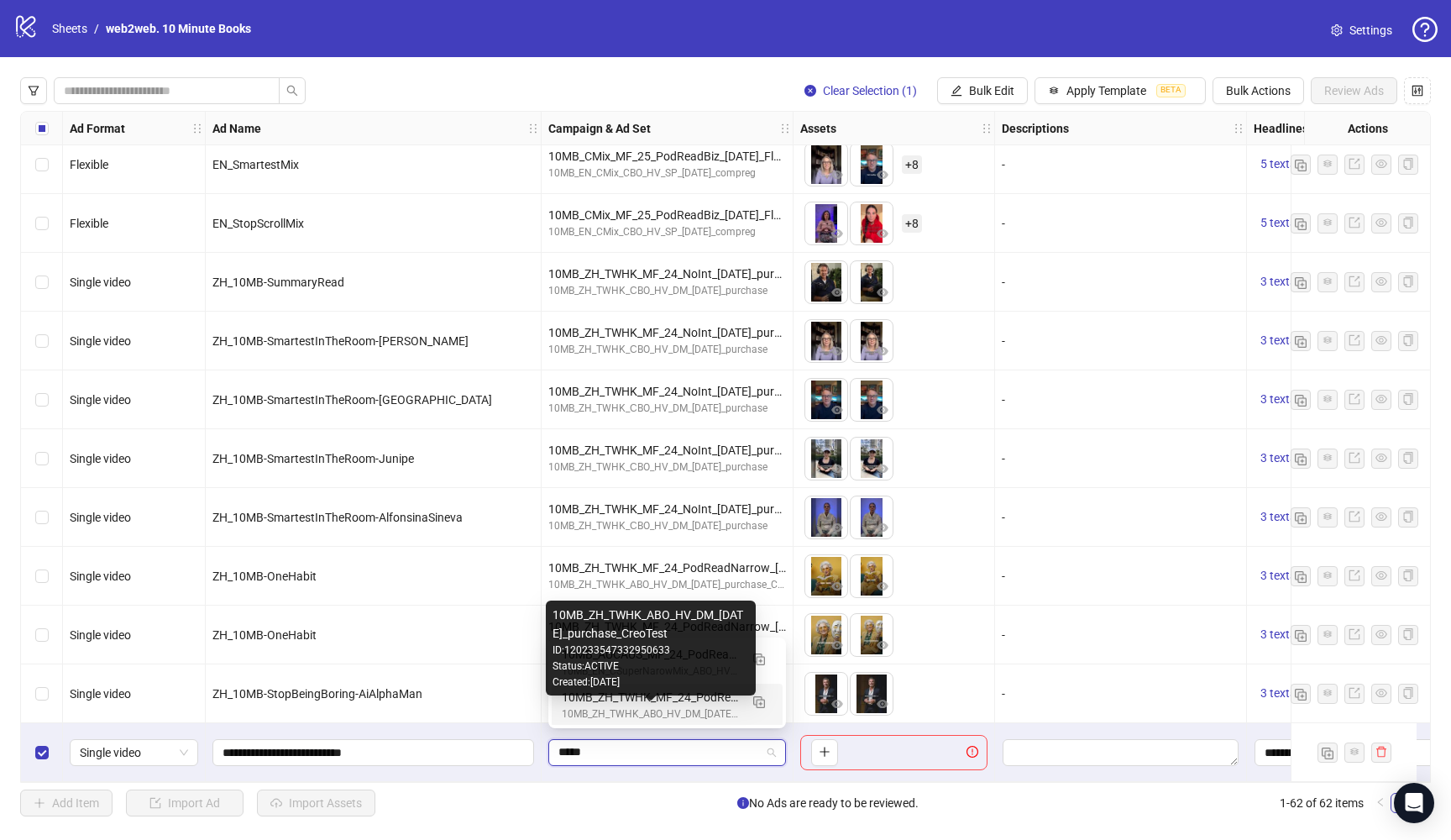
click at [629, 708] on div "10MB_ZH_TWHK_ABO_HV_DM_[DATE]_purchase_CreoTest" at bounding box center [651, 715] width 177 height 16
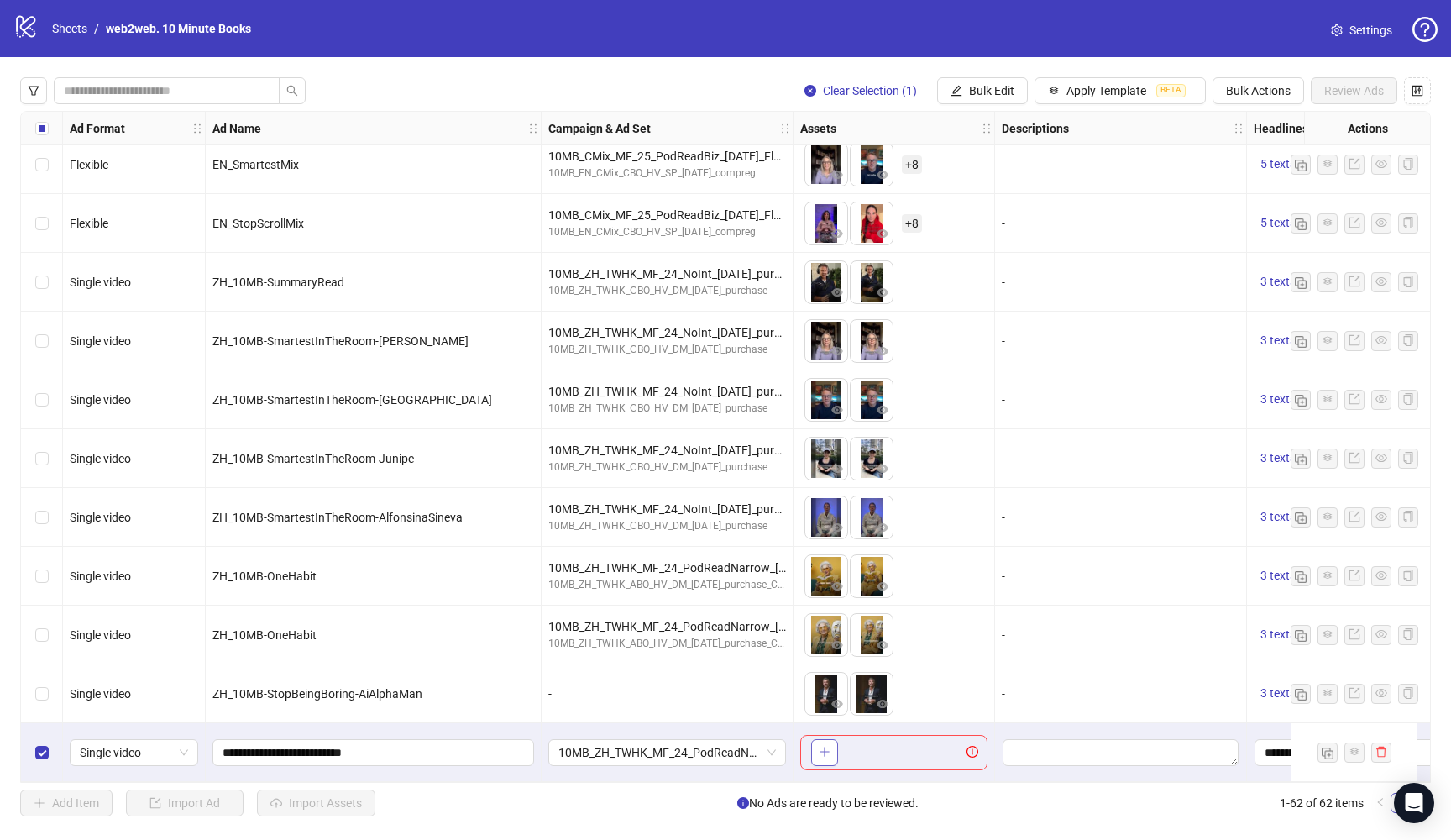
click at [829, 745] on icon "plus" at bounding box center [825, 751] width 12 height 12
click at [1376, 92] on span "Review Ads" at bounding box center [1354, 91] width 60 height 14
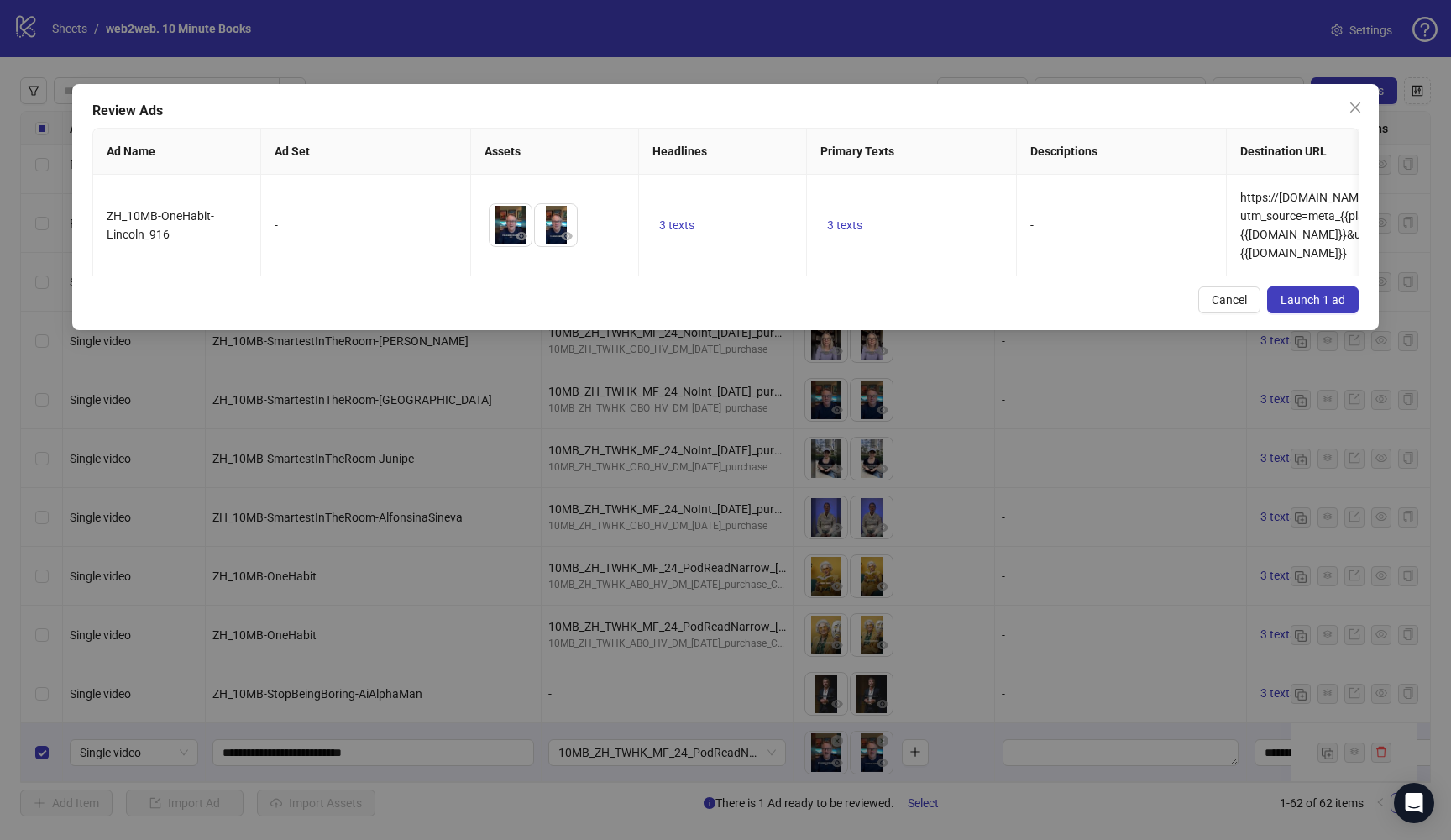
click at [1325, 297] on span "Launch 1 ad" at bounding box center [1313, 301] width 65 height 14
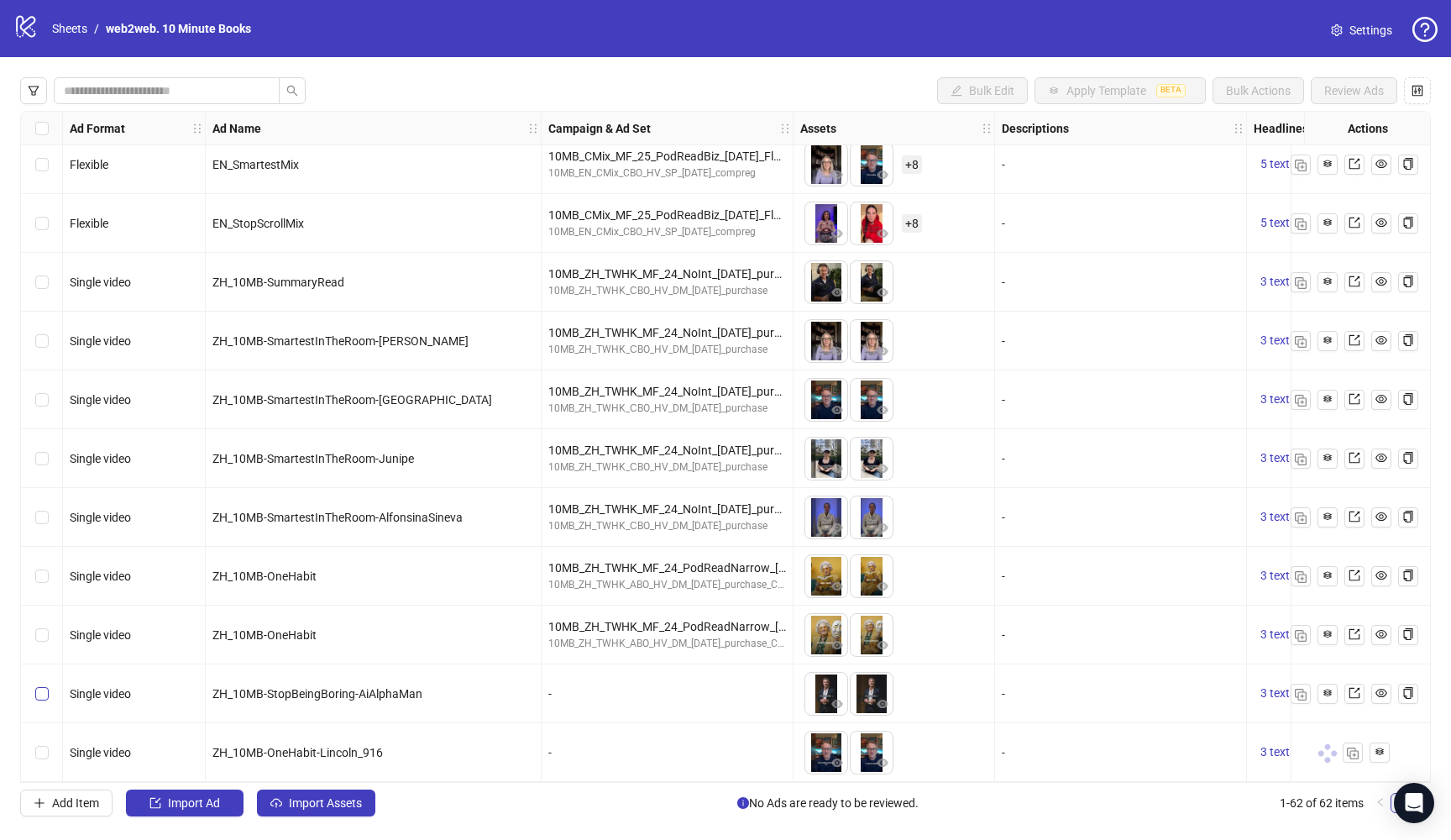
click at [47, 692] on span "Select row 61" at bounding box center [42, 694] width 14 height 14
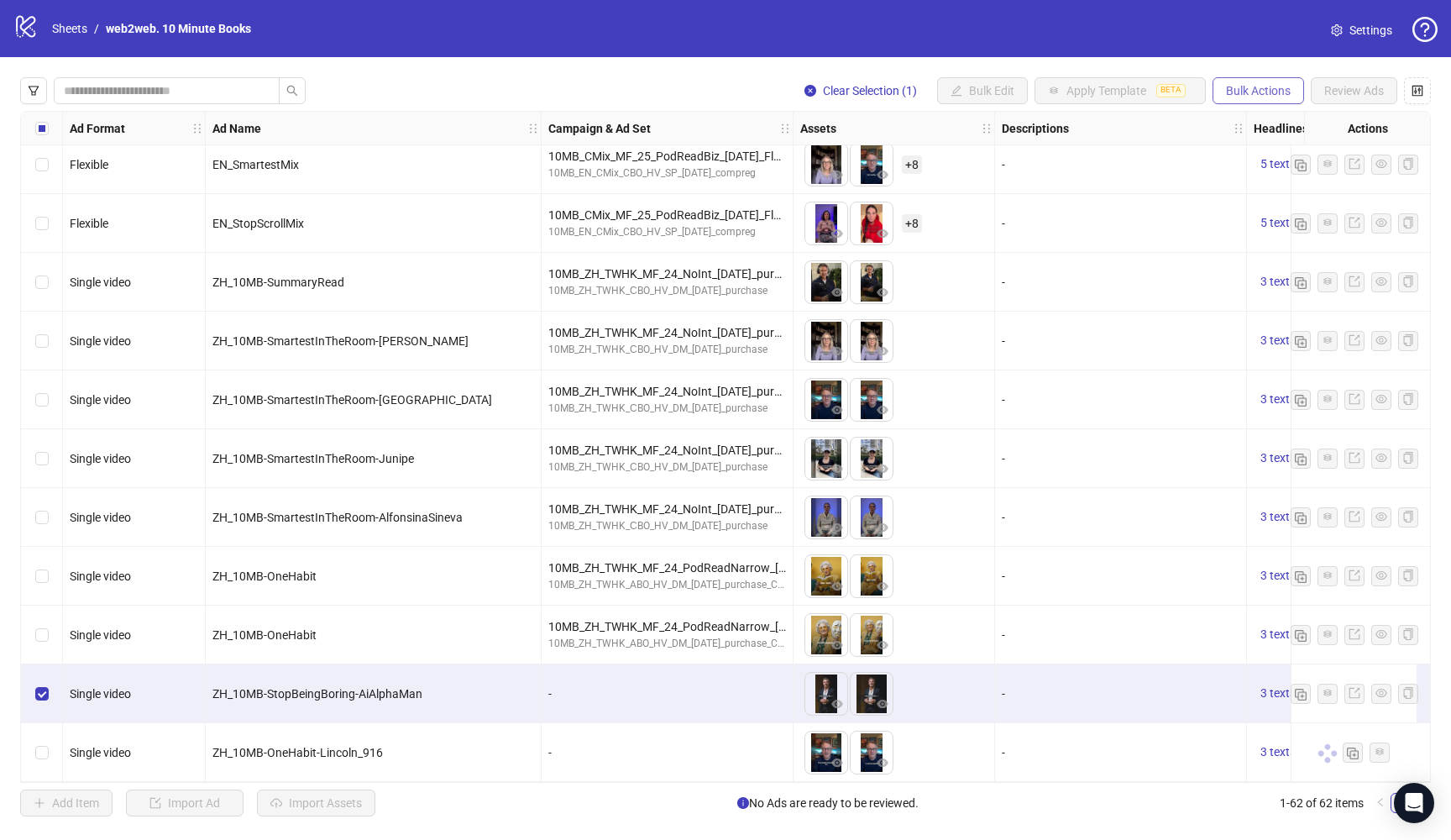
click at [1268, 89] on span "Bulk Actions" at bounding box center [1258, 91] width 65 height 14
click at [1262, 144] on span "Duplicate" at bounding box center [1282, 151] width 115 height 19
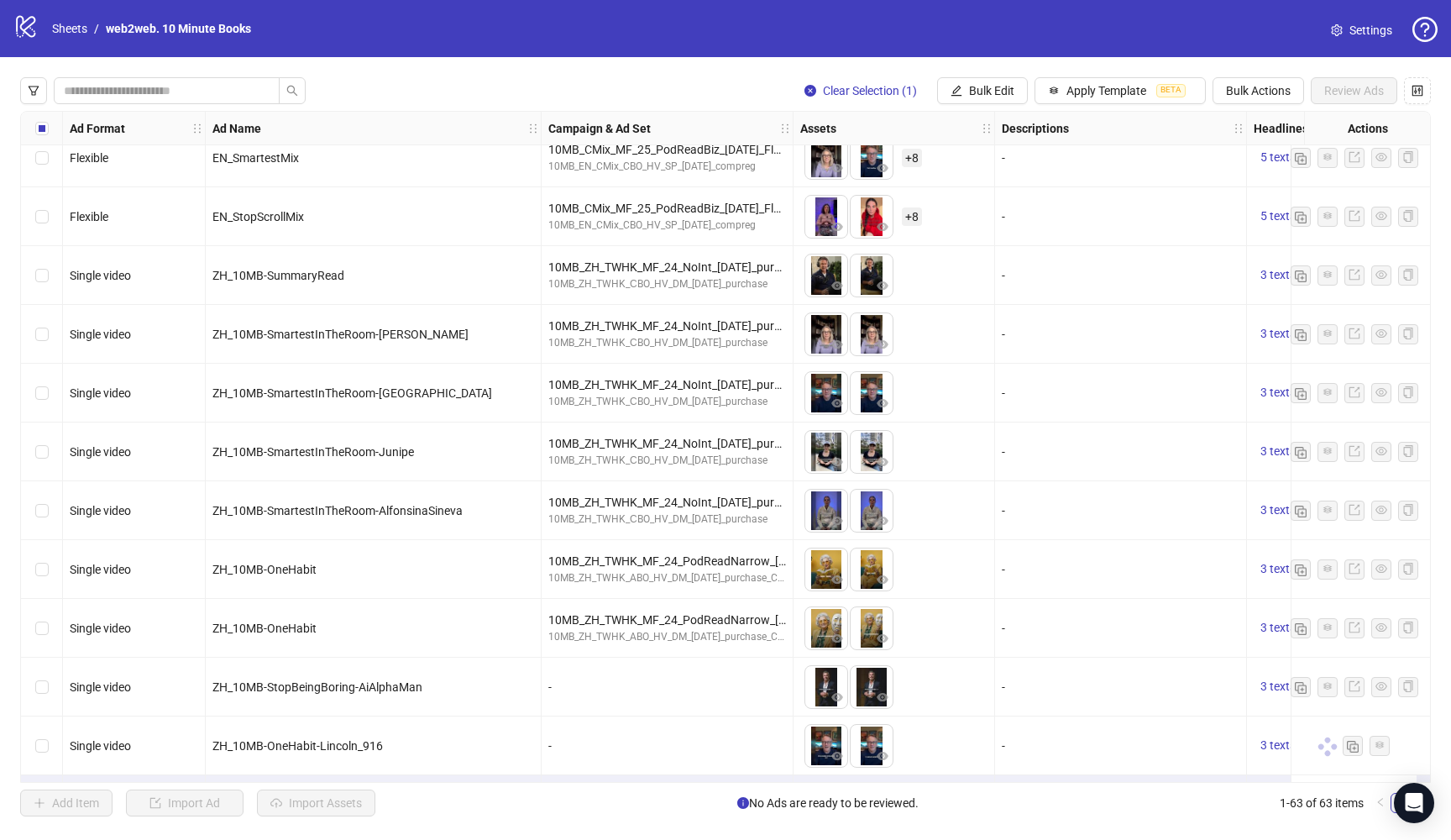
scroll to position [3074, 0]
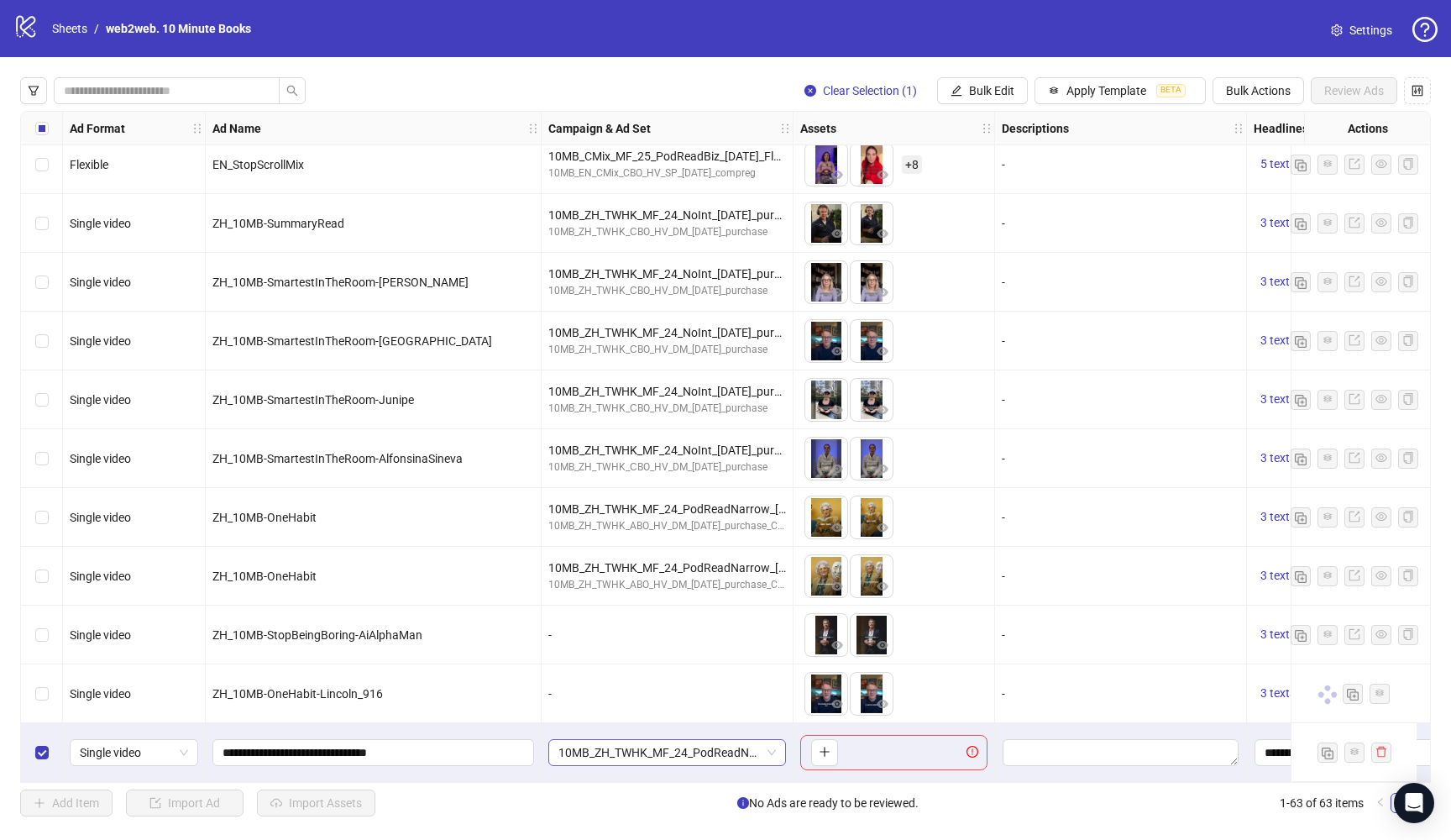
click at [719, 749] on span "10MB_ZH_TWHK_MF_24_PodReadNarrow_[DATE]_purchase_Creo1" at bounding box center [667, 751] width 218 height 25
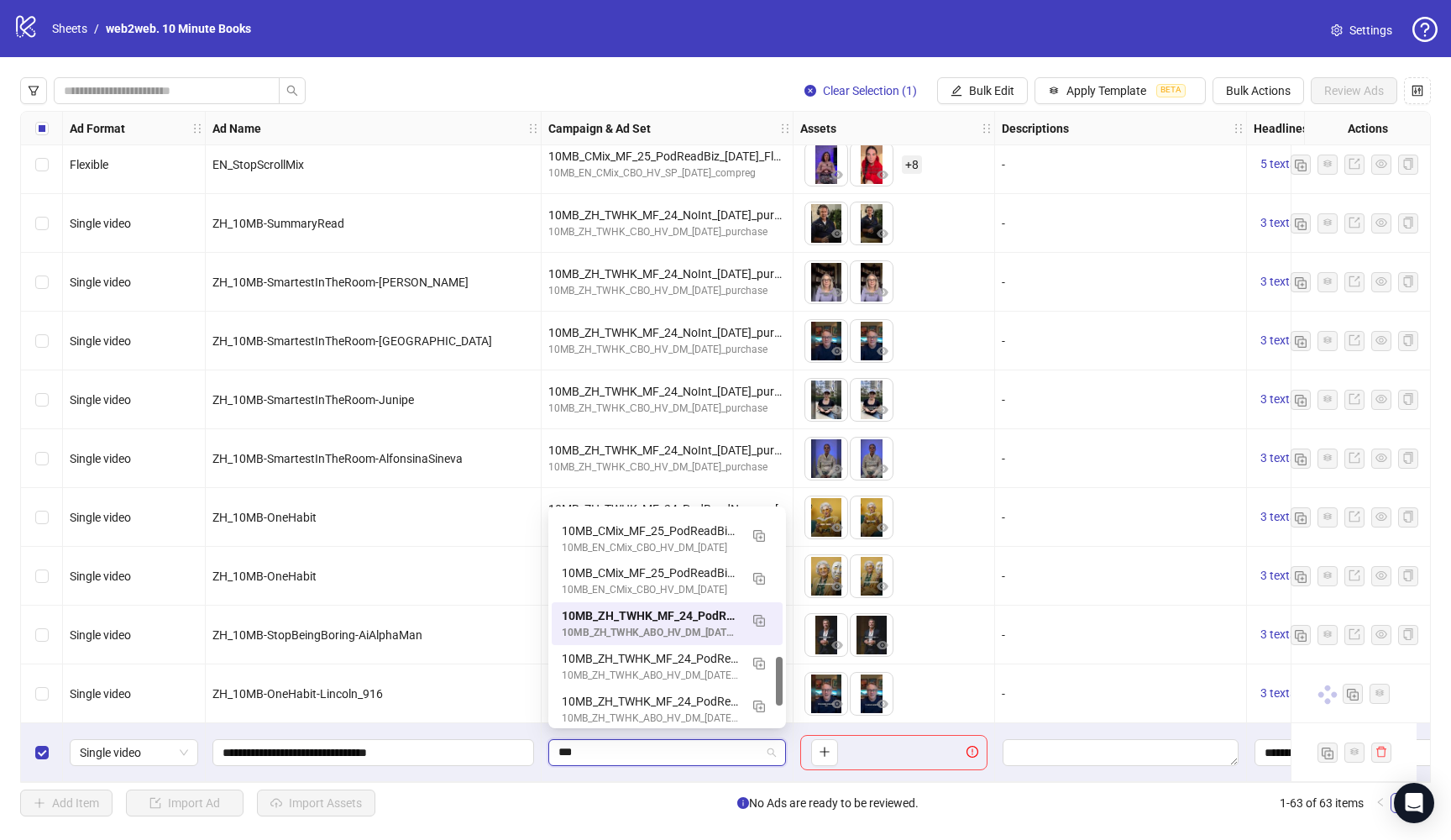
scroll to position [637, 0]
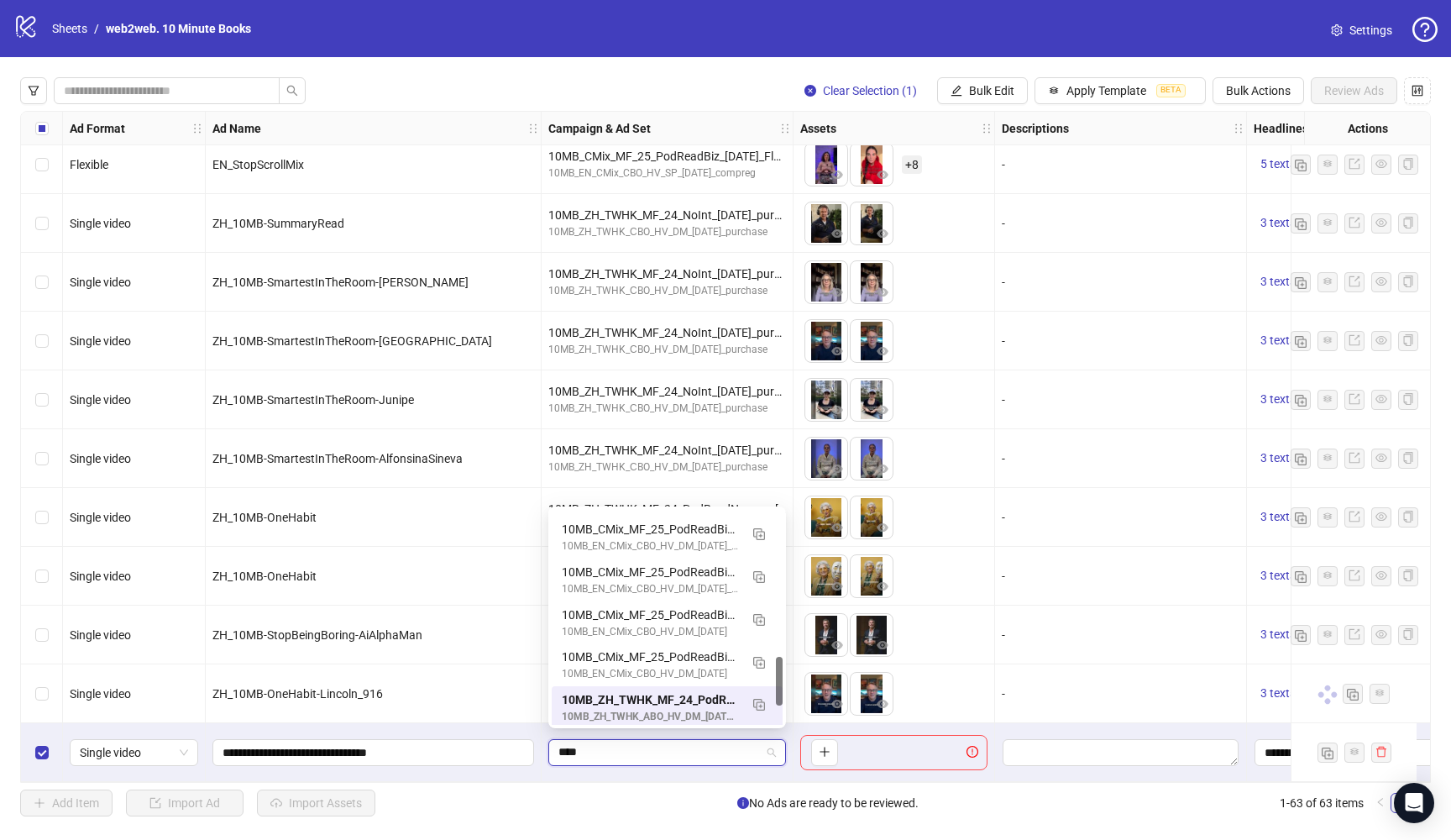
type input "*****"
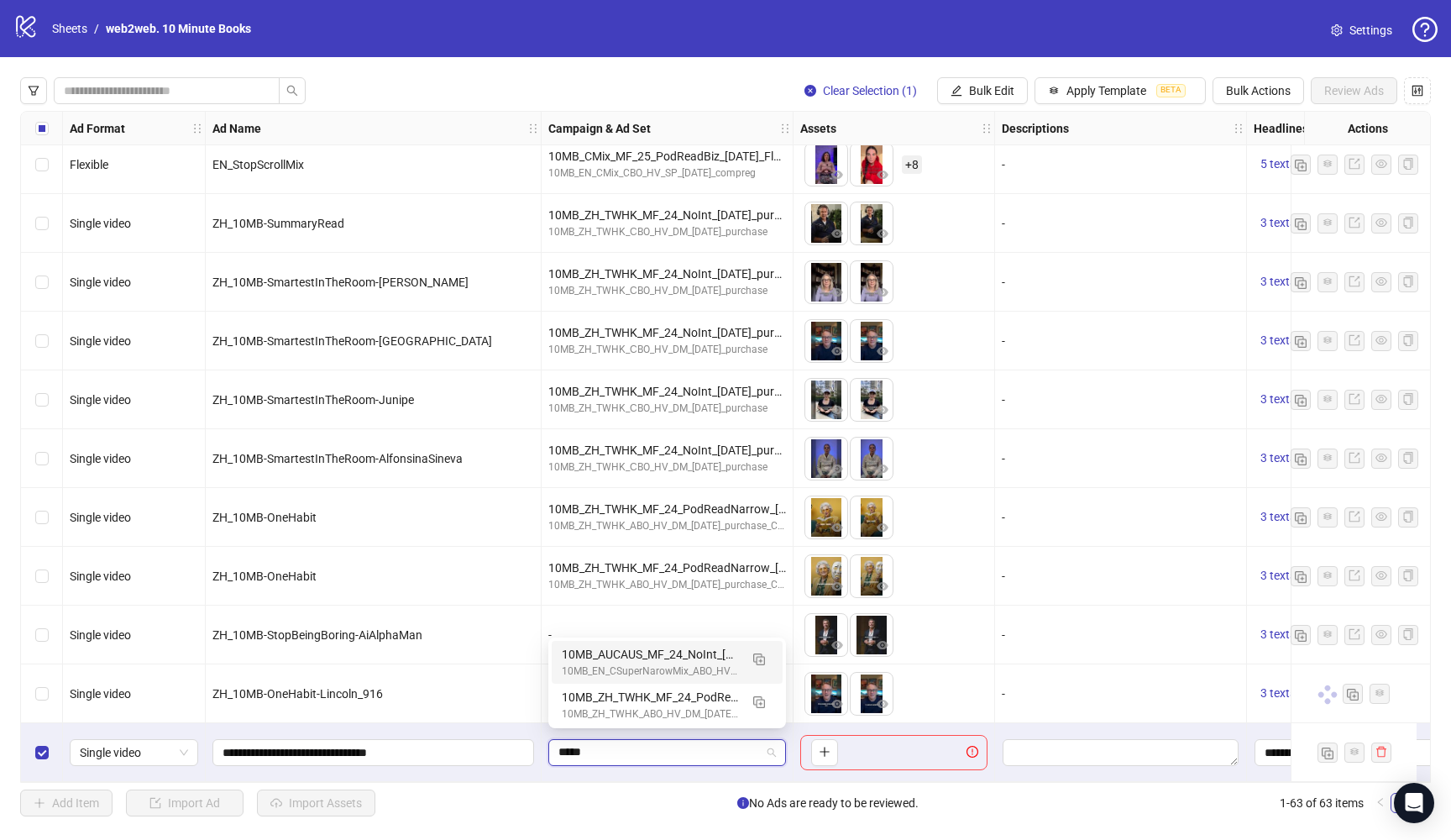
scroll to position [0, 0]
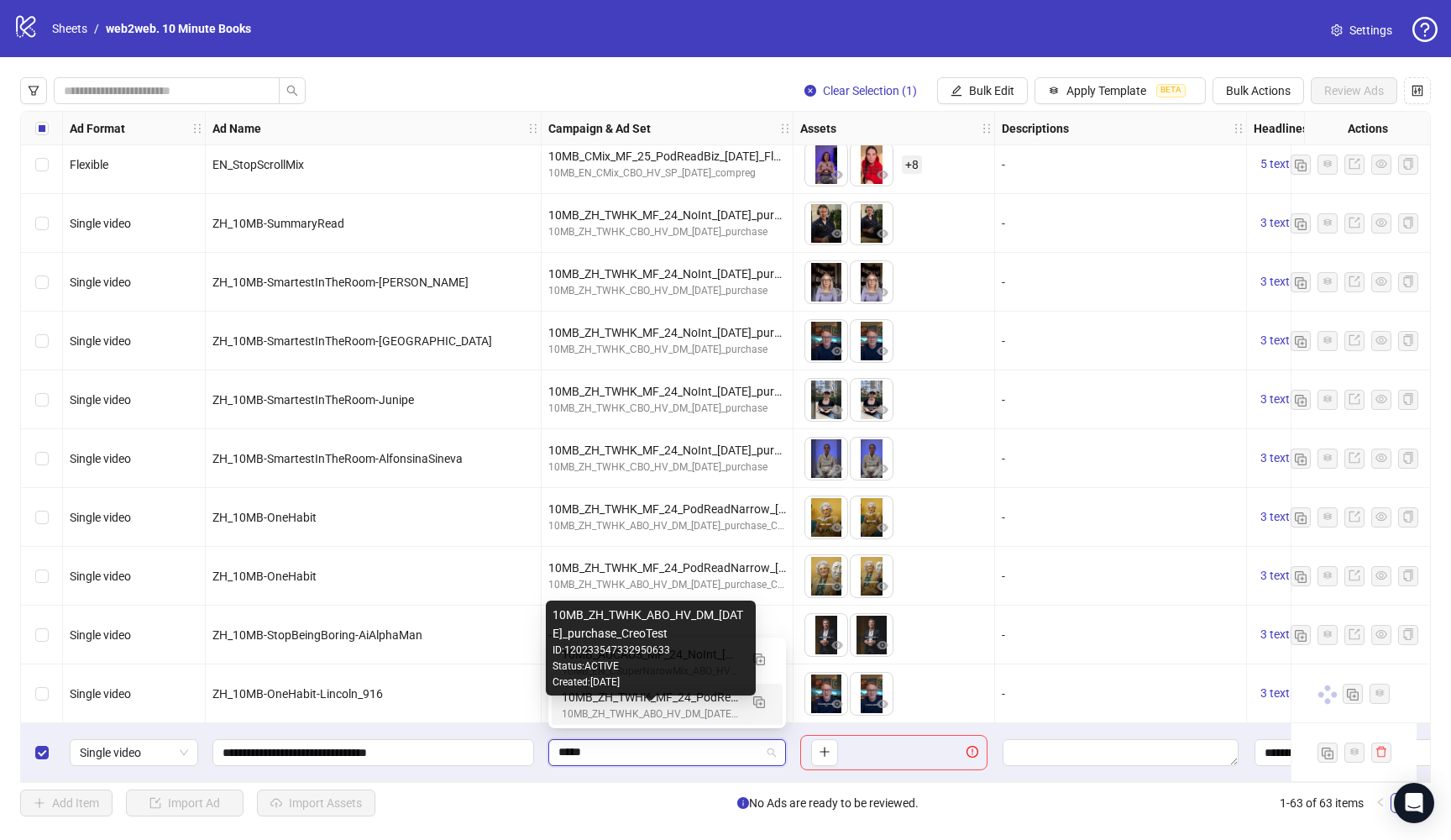
click at [714, 713] on div "10MB_ZH_TWHK_ABO_HV_DM_[DATE]_purchase_CreoTest" at bounding box center [651, 715] width 177 height 16
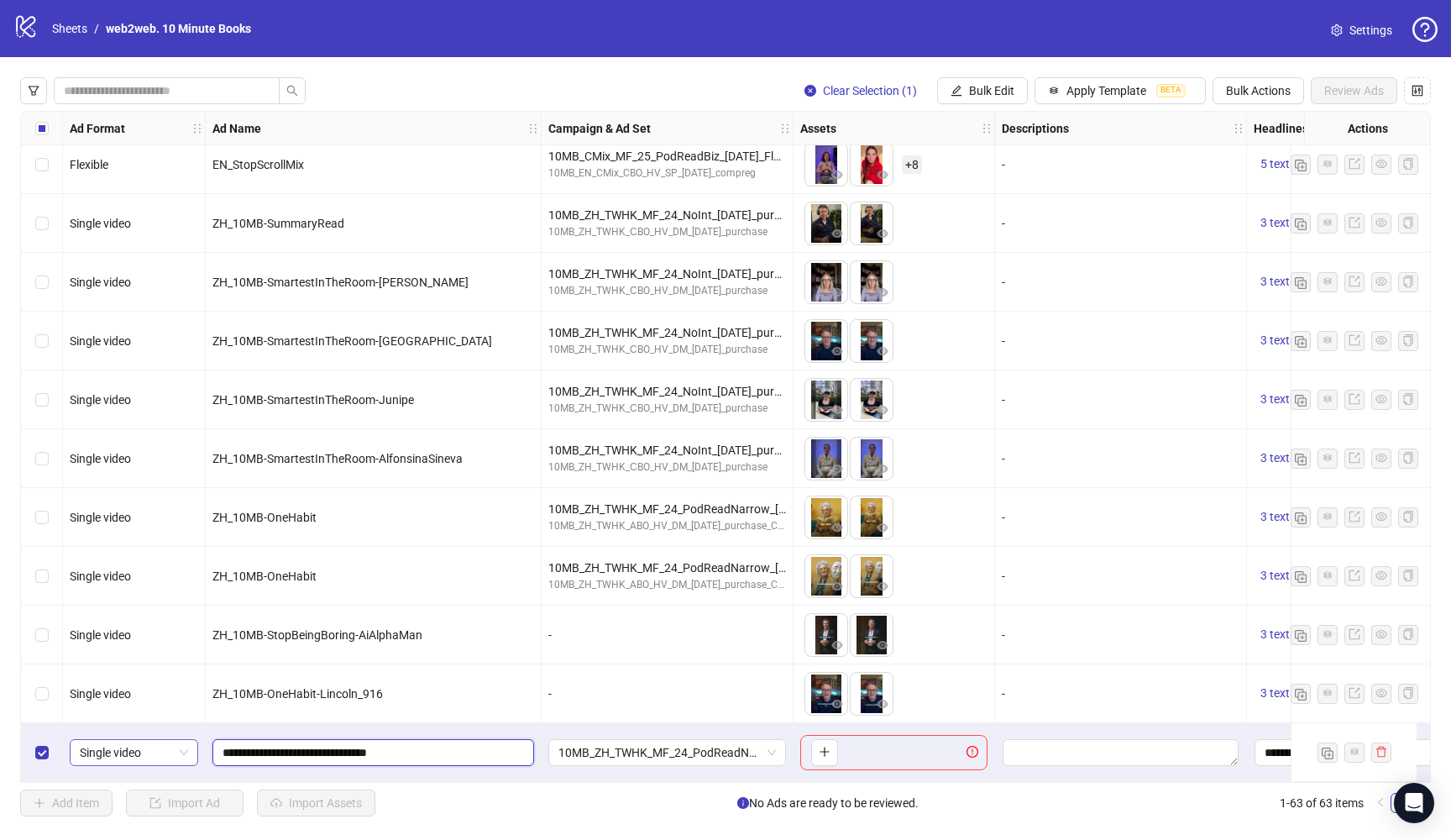
drag, startPoint x: 453, startPoint y: 744, endPoint x: 167, endPoint y: 749, distance: 286.0
paste input "*******"
drag, startPoint x: 453, startPoint y: 745, endPoint x: 503, endPoint y: 745, distance: 50.0
click at [503, 745] on input "**********" at bounding box center [372, 752] width 299 height 19
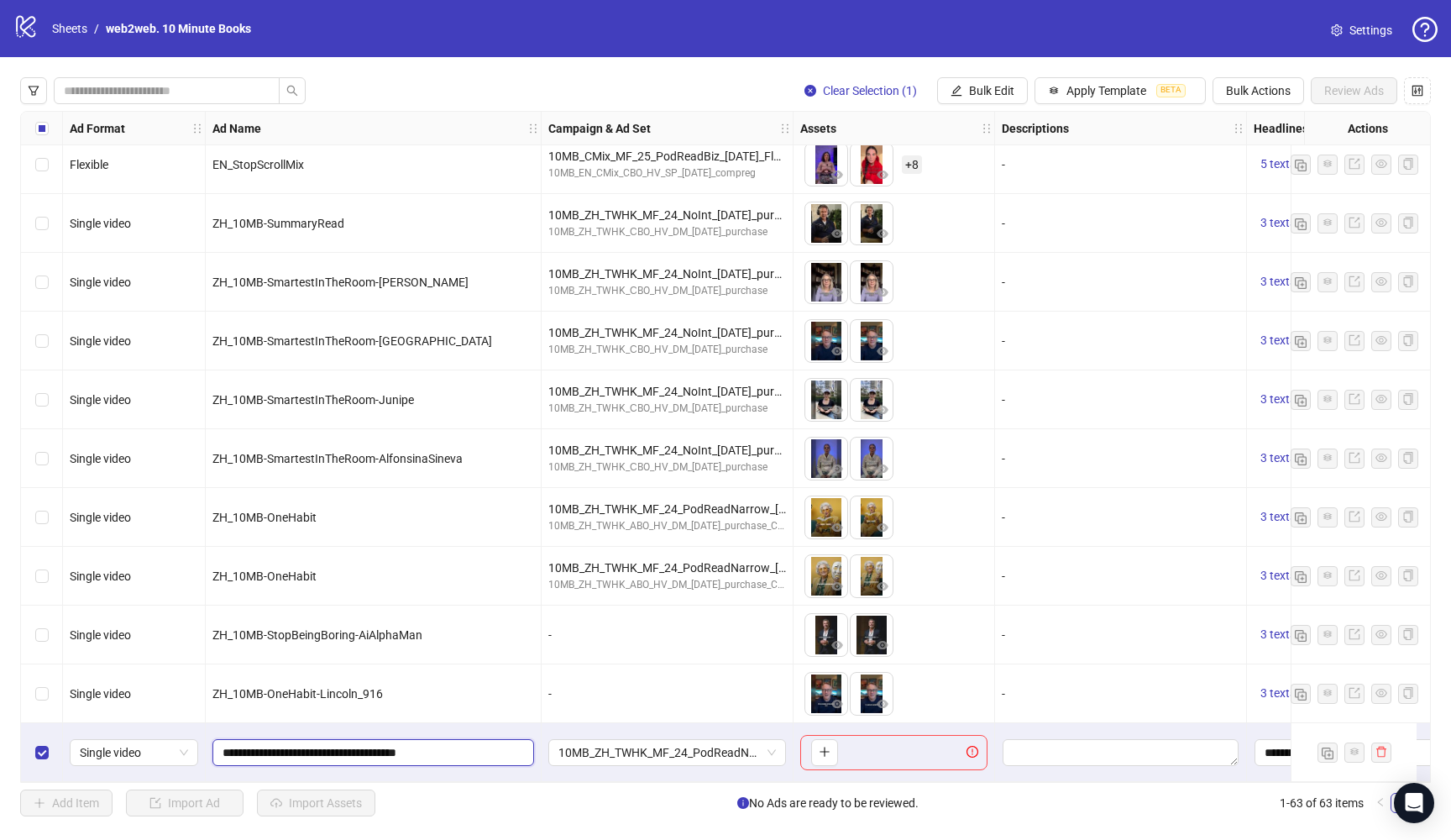
type input "**********"
click at [830, 745] on icon "plus" at bounding box center [825, 751] width 12 height 12
click at [1206, 817] on div "Clear Selection (1) Bulk Edit Apply Template BETA Bulk Actions Review Ads Ad Fo…" at bounding box center [726, 446] width 1451 height 779
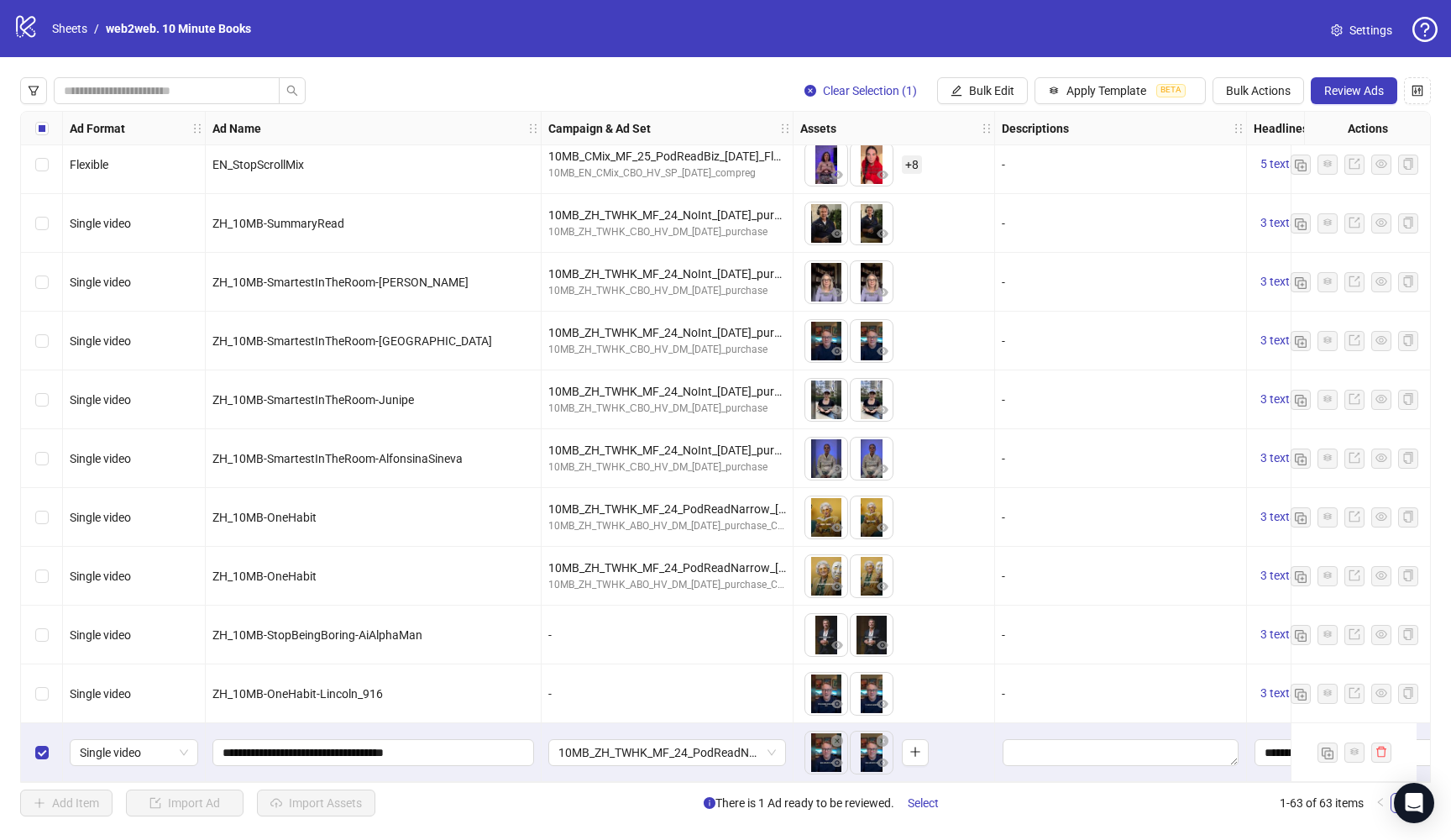
click at [385, 686] on div "ZH_10MB-OneHabit-Lincoln_916" at bounding box center [373, 694] width 321 height 19
click at [354, 687] on span "ZH_10MB-OneHabit-Lincoln_916" at bounding box center [298, 694] width 170 height 14
click at [1355, 91] on span "Review Ads" at bounding box center [1354, 91] width 60 height 14
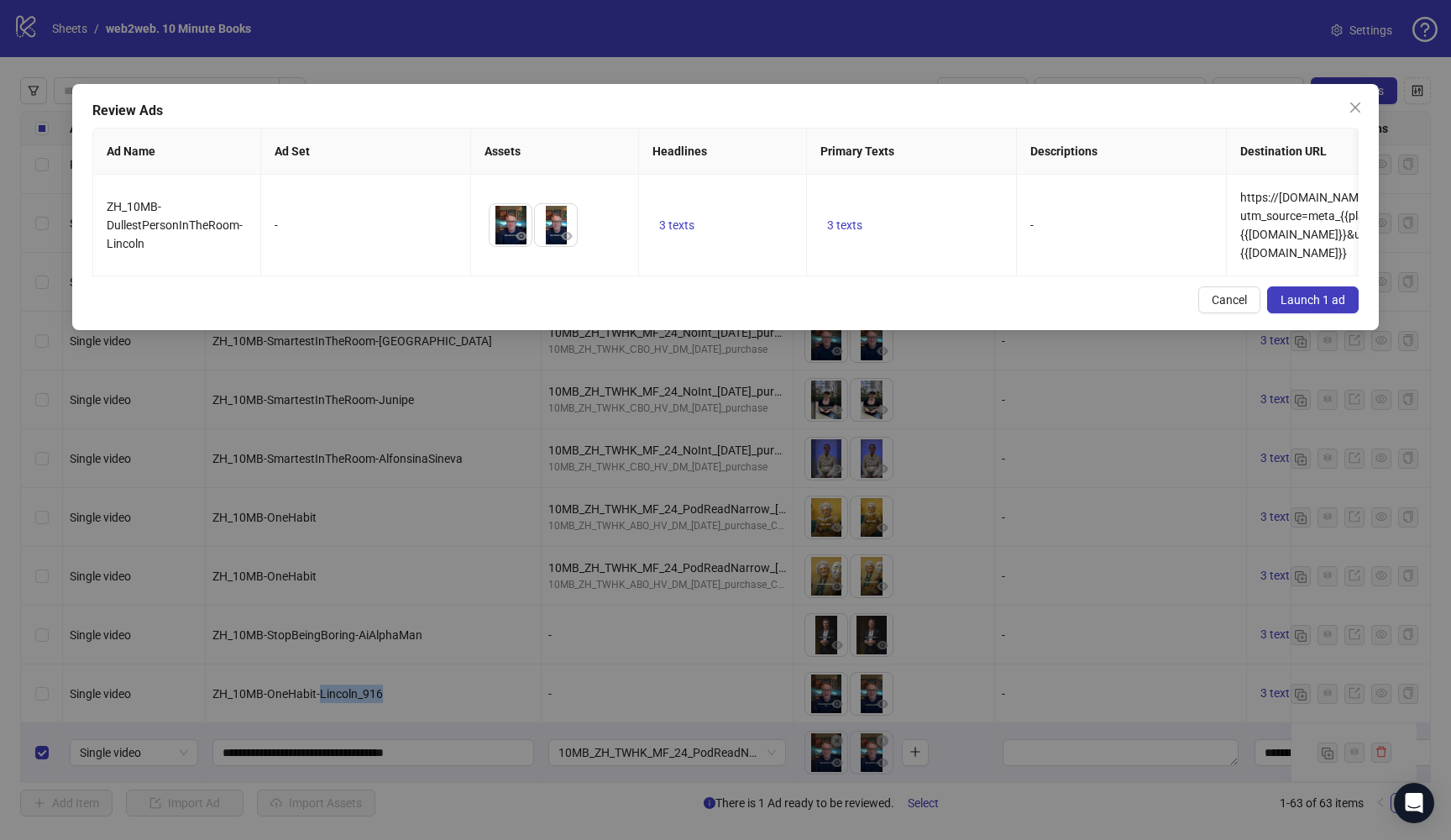
click at [1335, 298] on span "Launch 1 ad" at bounding box center [1313, 301] width 65 height 14
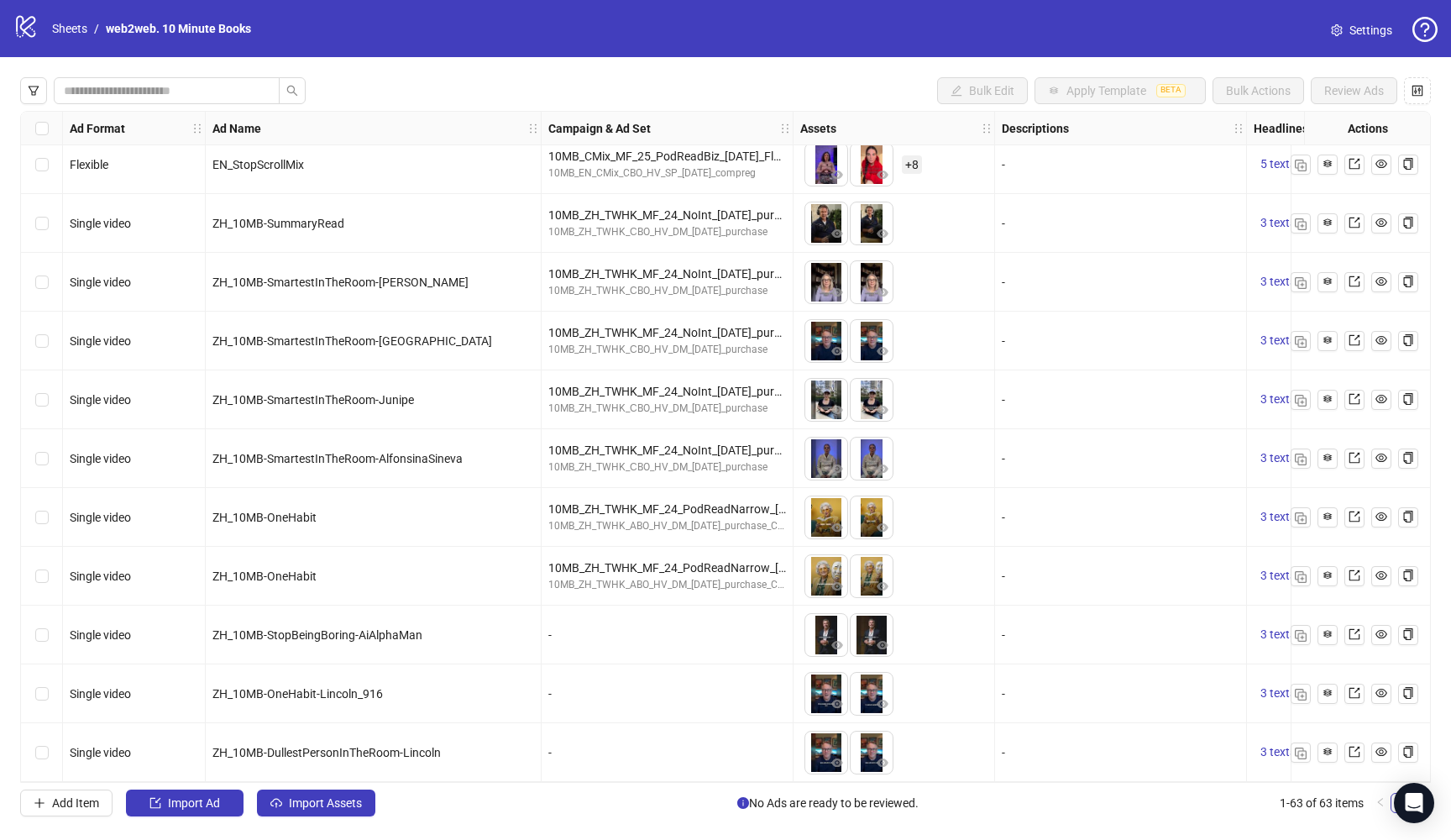
click at [178, 589] on div "Single video" at bounding box center [133, 575] width 142 height 59
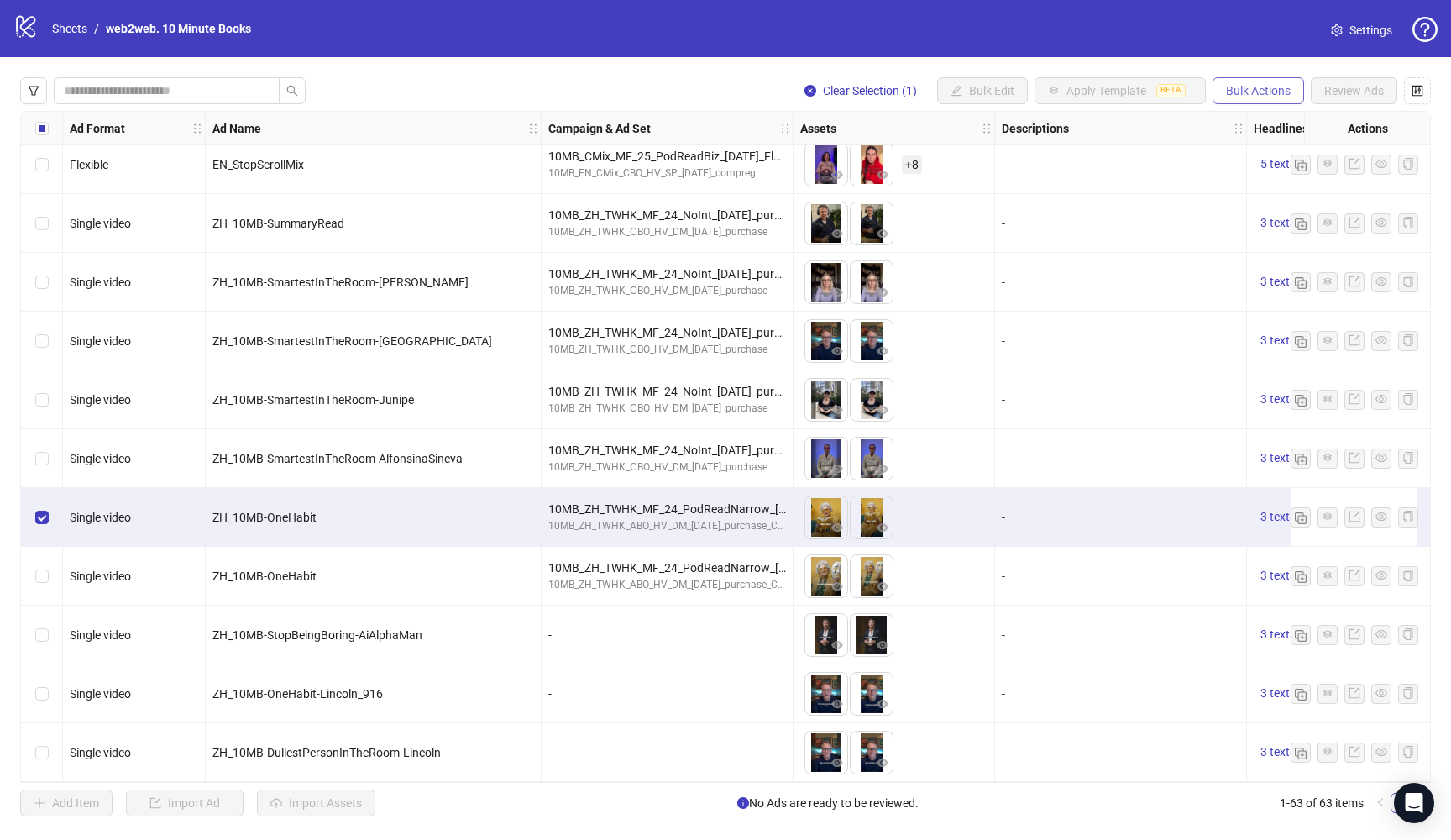
click at [1245, 95] on span "Bulk Actions" at bounding box center [1258, 91] width 65 height 14
click at [1246, 157] on span "Duplicate" at bounding box center [1282, 151] width 115 height 19
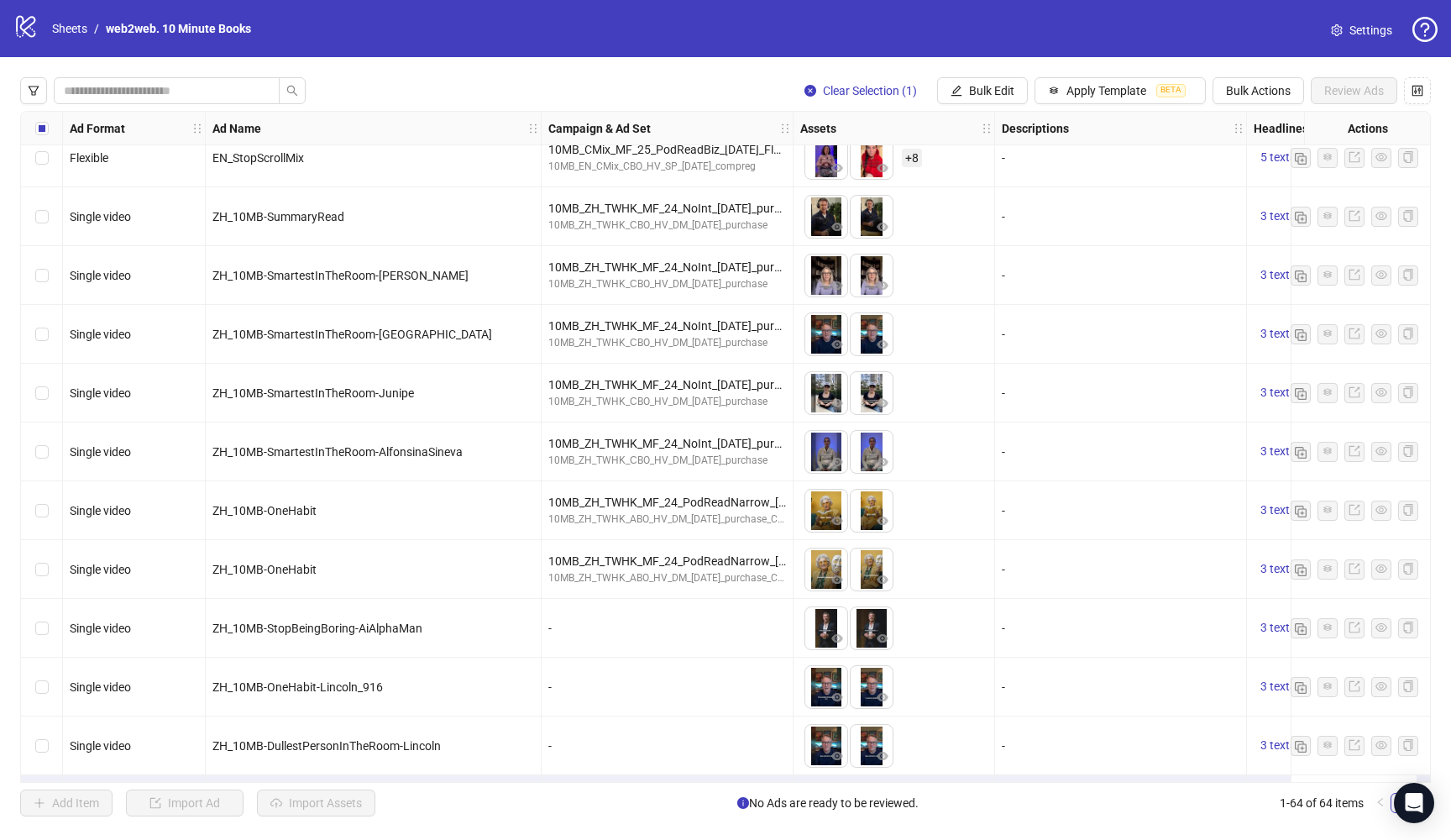
scroll to position [3133, 0]
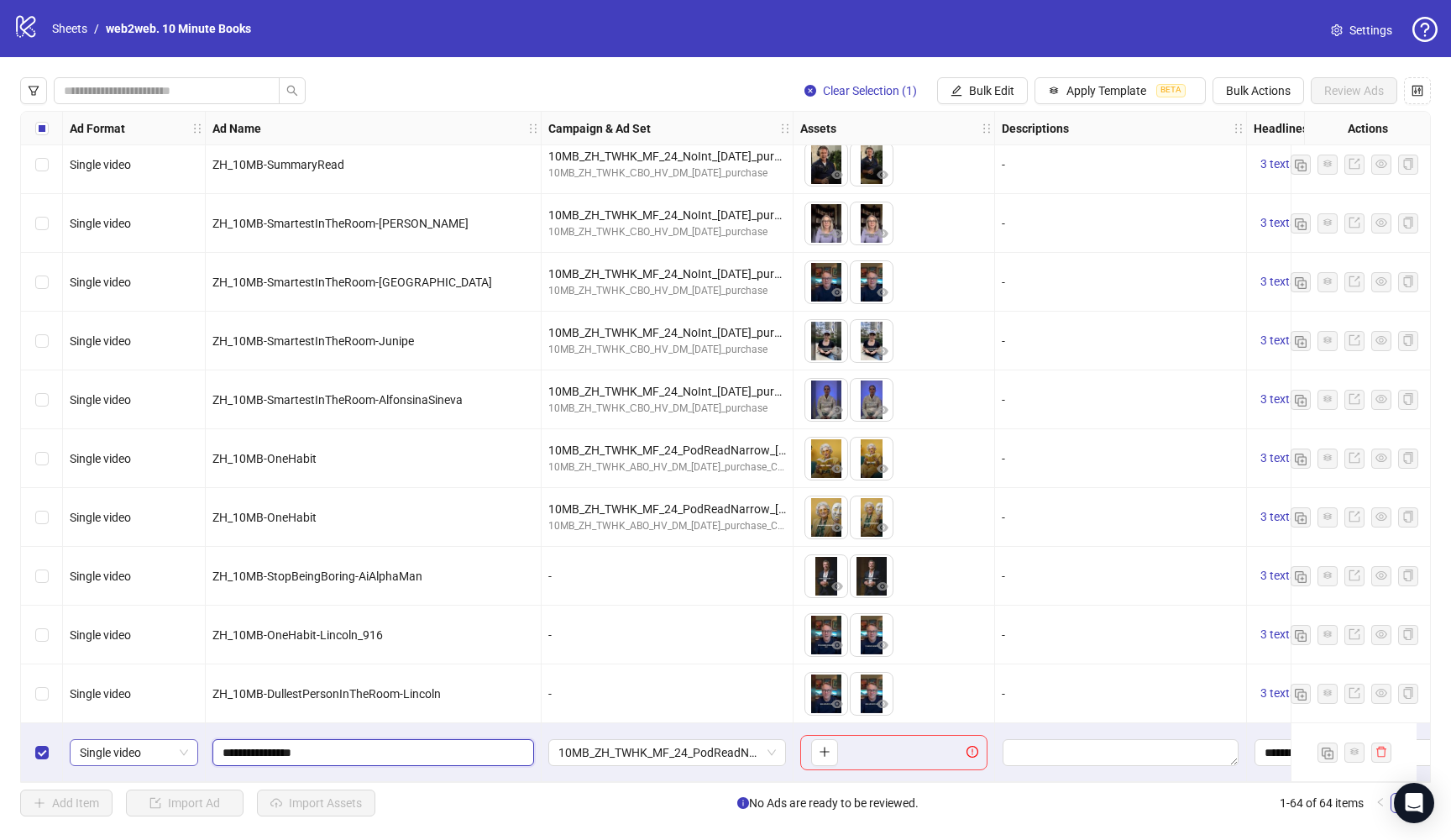
drag, startPoint x: 361, startPoint y: 750, endPoint x: 192, endPoint y: 745, distance: 169.1
paste input "**********"
type input "**********"
click at [738, 739] on span "10MB_ZH_TWHK_MF_24_PodReadNarrow_[DATE]_purchase_onehabit" at bounding box center [667, 751] width 218 height 25
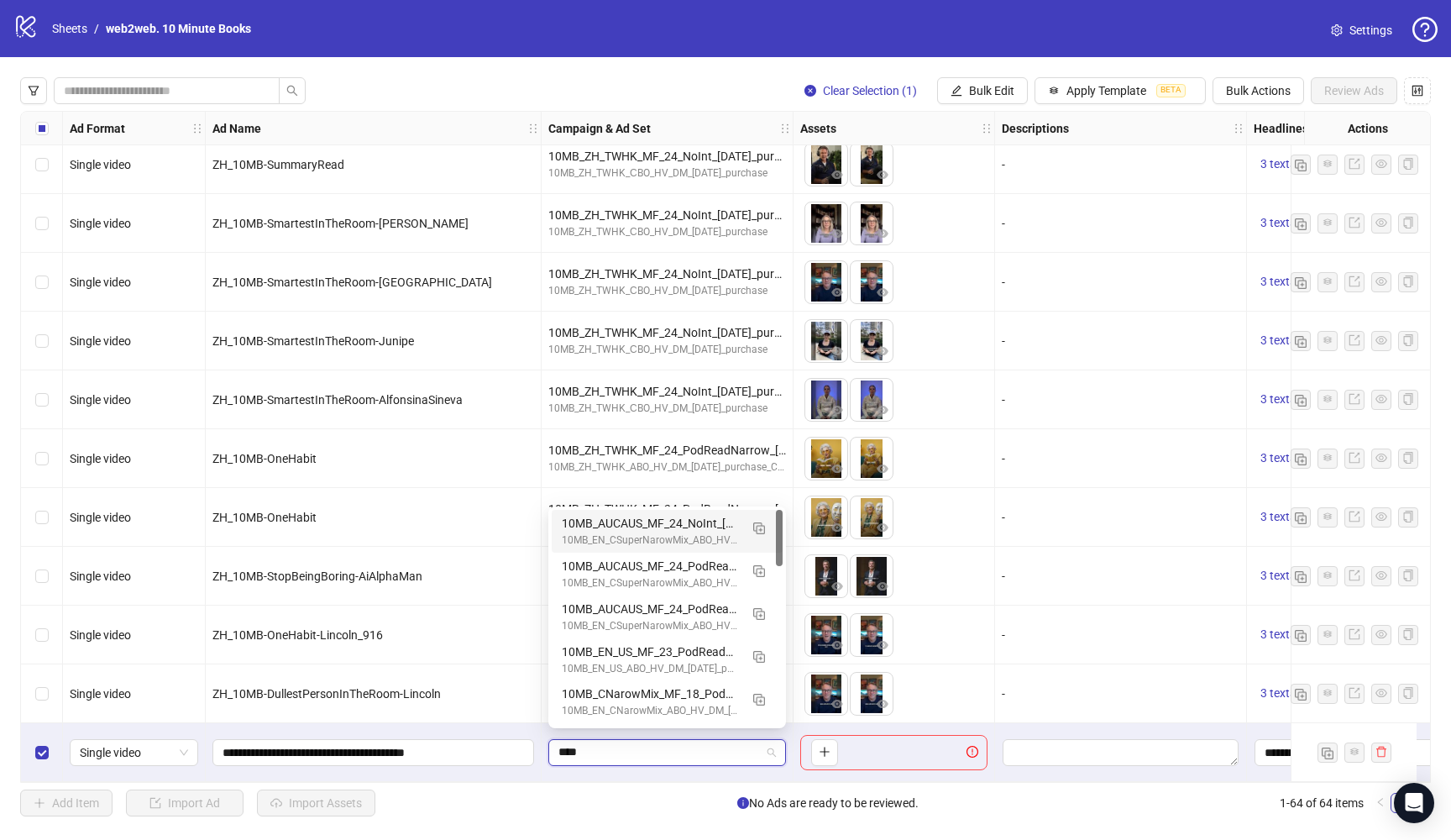
type input "*****"
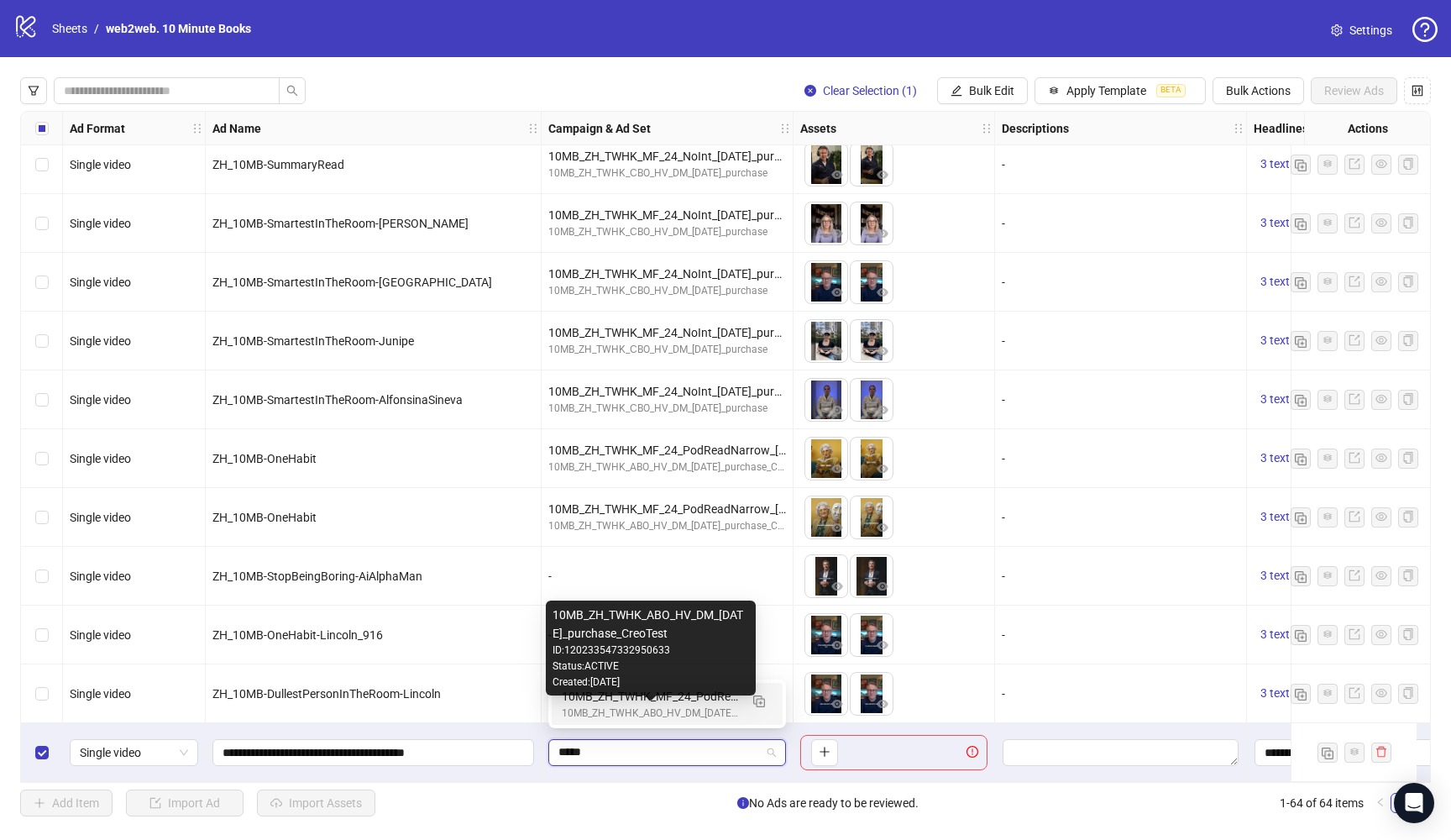
click at [686, 709] on div "10MB_ZH_TWHK_ABO_HV_DM_[DATE]_purchase_CreoTest" at bounding box center [651, 714] width 177 height 16
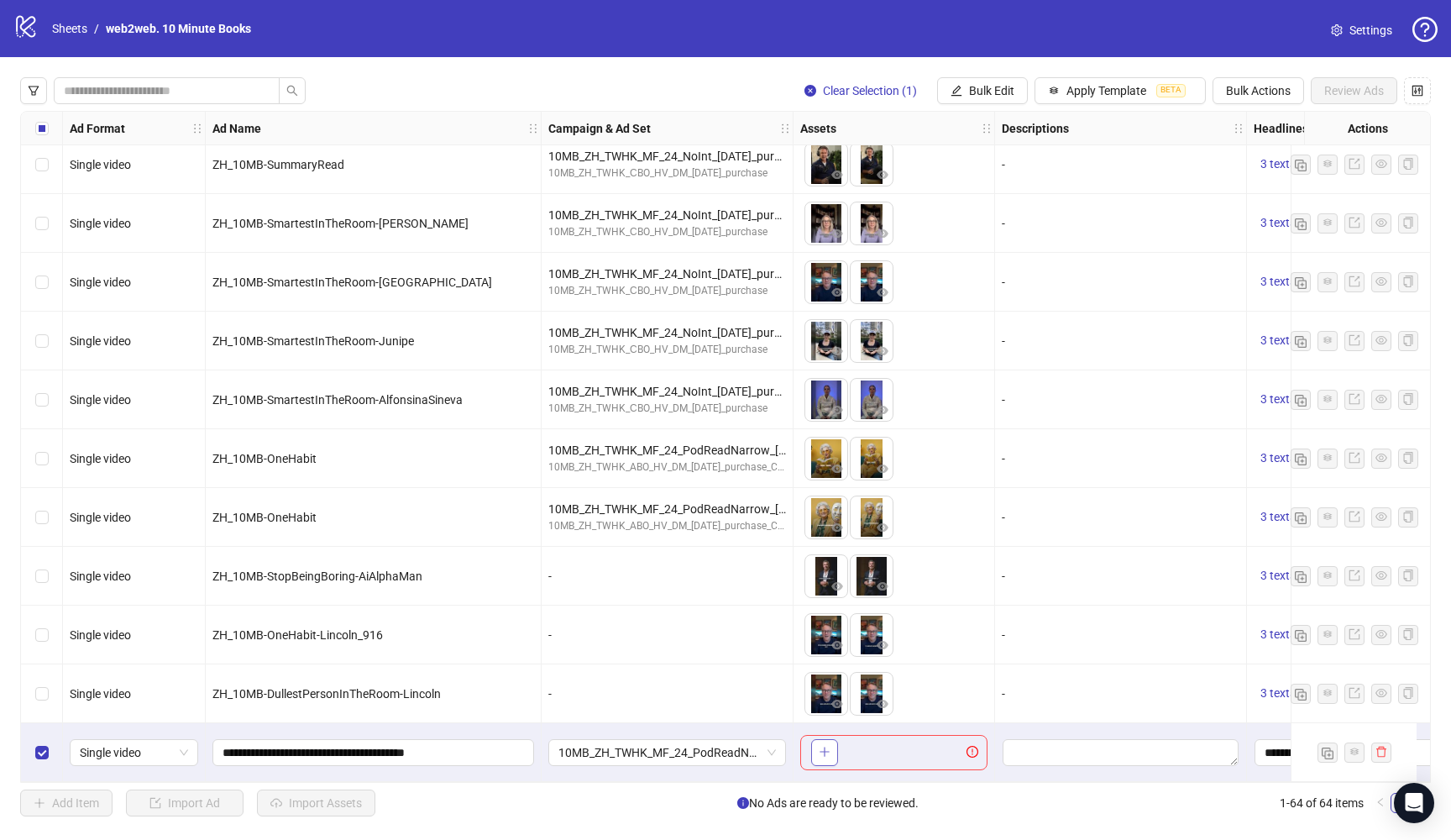
click at [820, 745] on icon "plus" at bounding box center [825, 751] width 12 height 12
click at [1366, 93] on span "Review Ads" at bounding box center [1354, 91] width 60 height 14
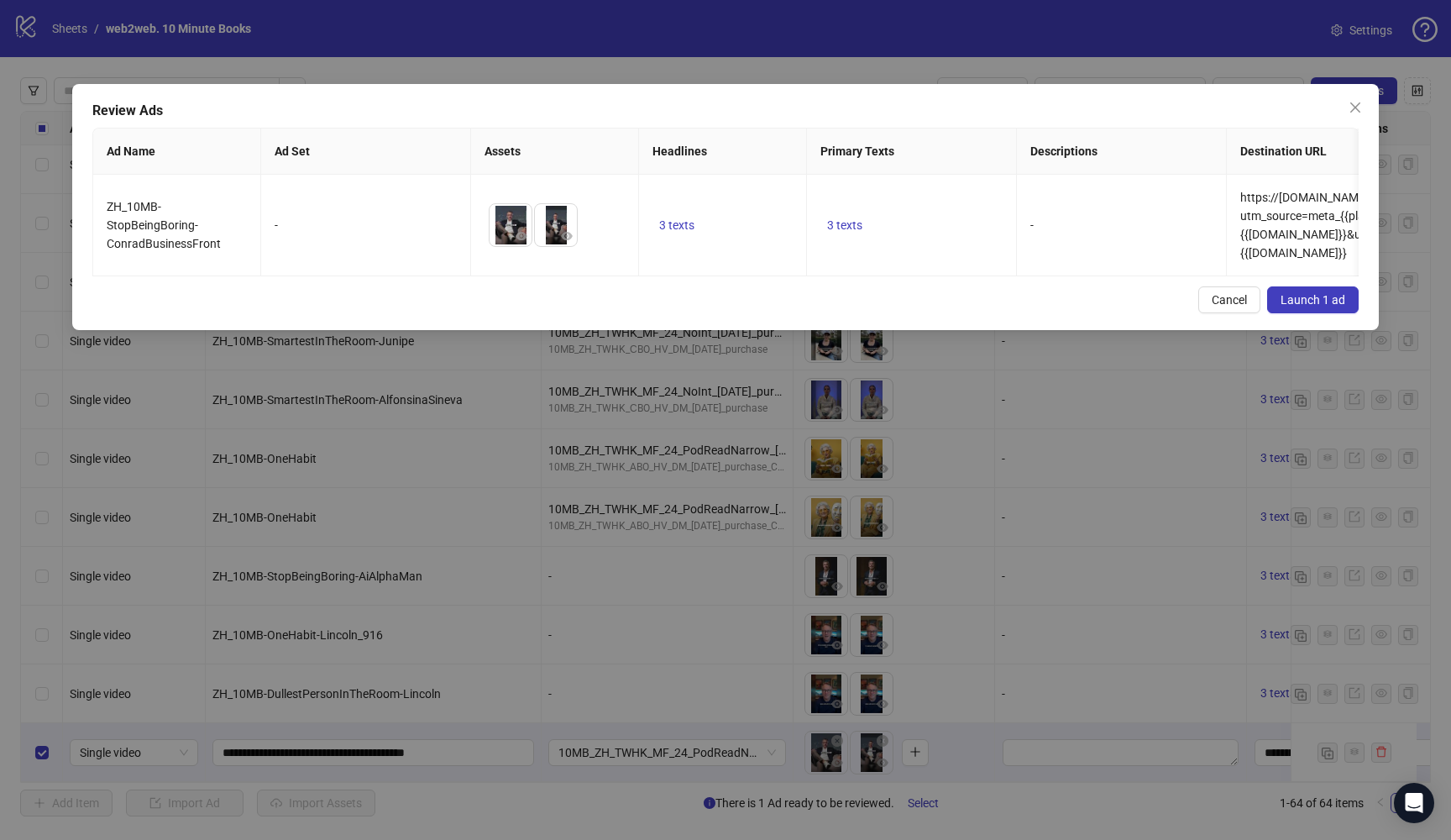
click at [1324, 297] on span "Launch 1 ad" at bounding box center [1313, 301] width 65 height 14
